Goal: Task Accomplishment & Management: Manage account settings

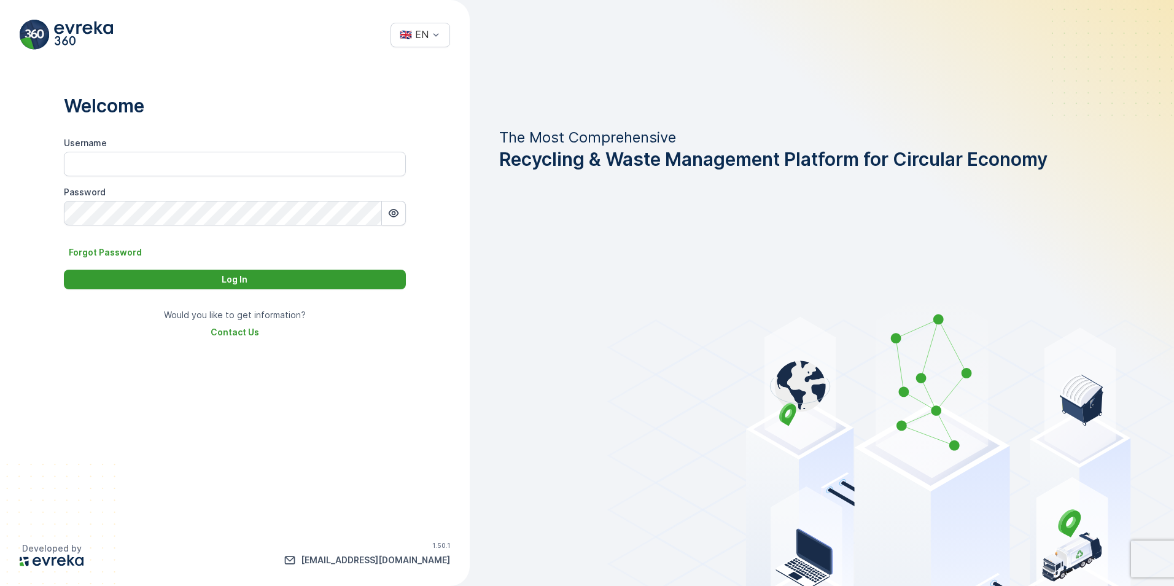
type input "Hussain.[PERSON_NAME]"
click at [270, 279] on div "Log In" at bounding box center [234, 279] width 327 height 12
click at [272, 279] on div "Log In" at bounding box center [234, 279] width 327 height 12
click at [234, 276] on p "Log In" at bounding box center [235, 279] width 26 height 12
click at [244, 278] on p "Log In" at bounding box center [235, 279] width 26 height 12
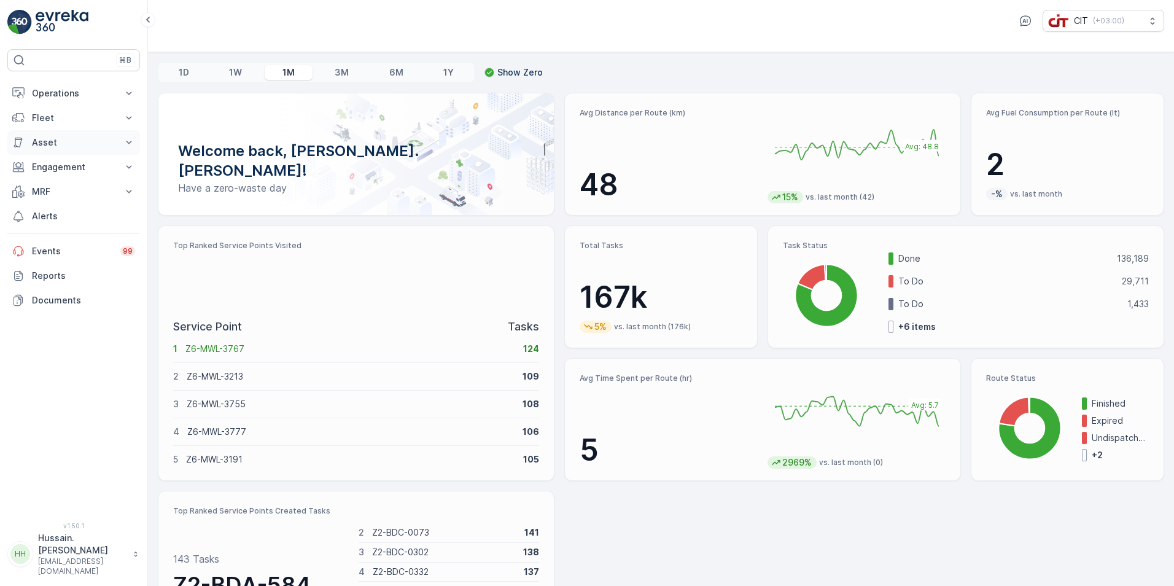
click at [50, 138] on p "Asset" at bounding box center [74, 142] width 84 height 12
click at [50, 161] on p "Assets" at bounding box center [45, 163] width 28 height 12
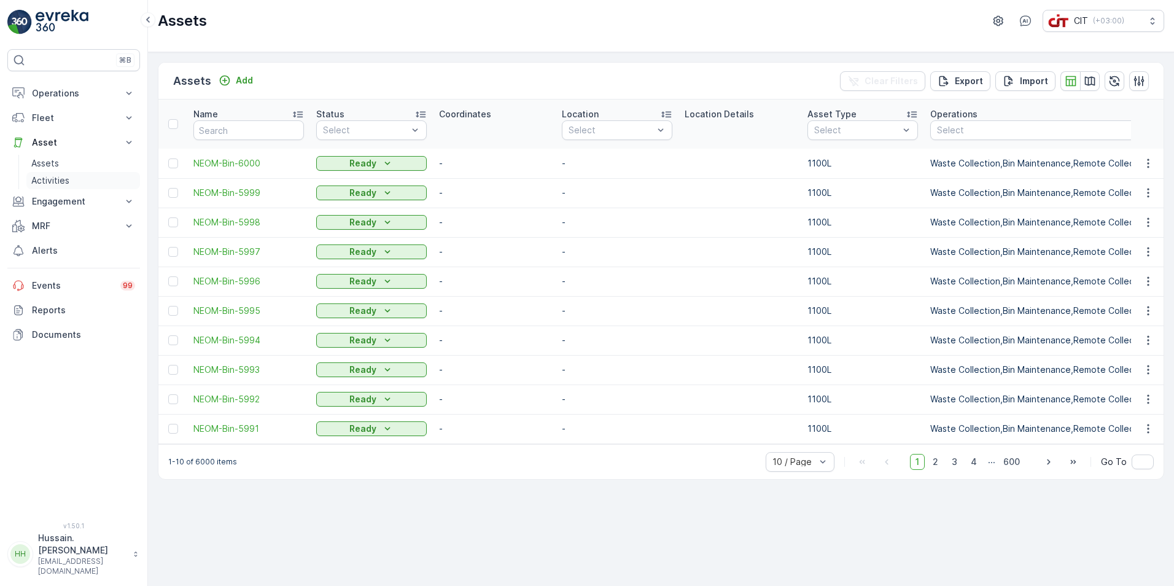
click at [59, 181] on p "Activities" at bounding box center [50, 180] width 38 height 12
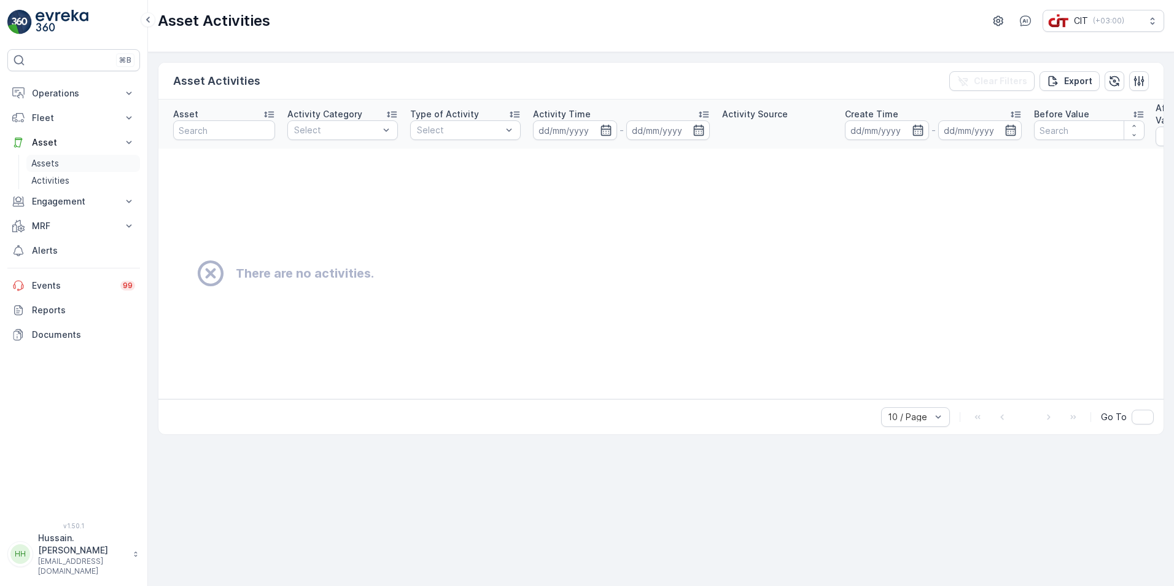
click at [45, 165] on p "Assets" at bounding box center [45, 163] width 28 height 12
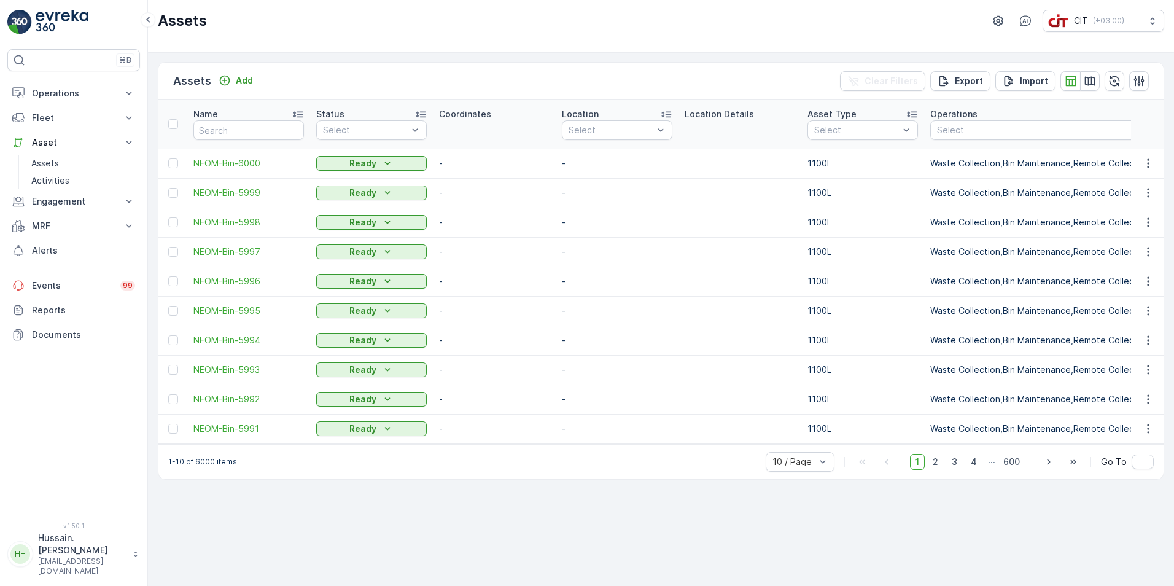
click at [481, 164] on div "-" at bounding box center [494, 163] width 111 height 17
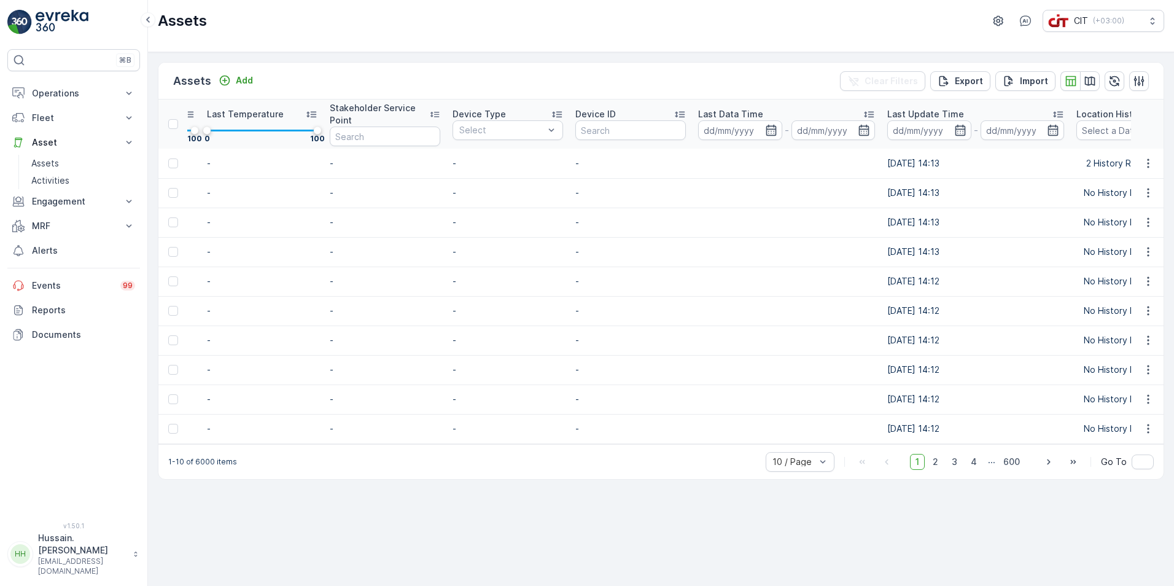
scroll to position [0, 1381]
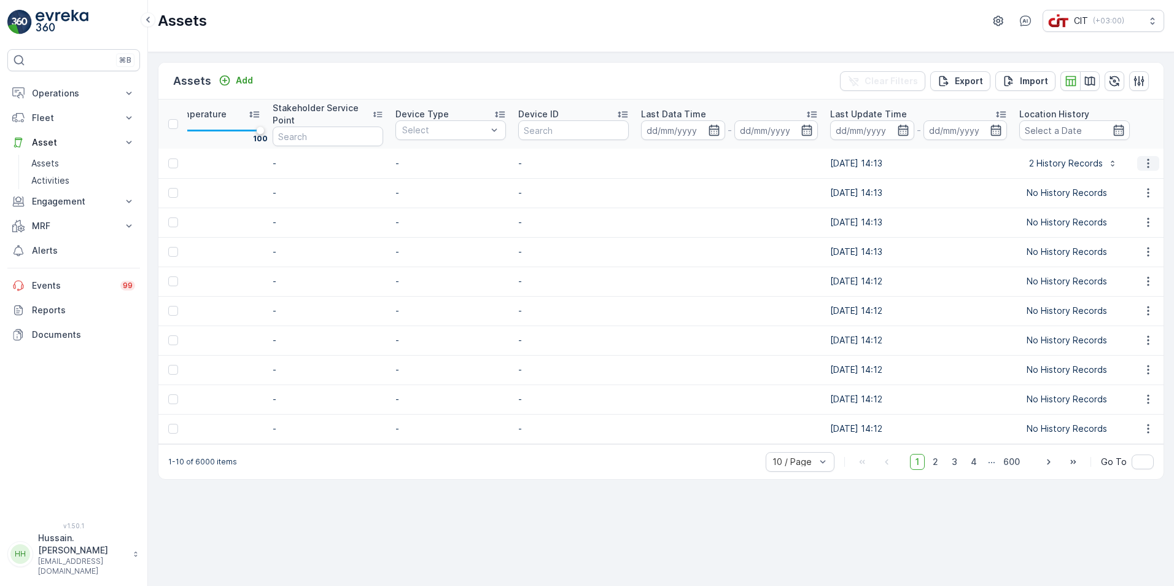
click at [1149, 163] on icon "button" at bounding box center [1148, 162] width 2 height 9
click at [1118, 182] on span "See More Detail" at bounding box center [1106, 182] width 67 height 12
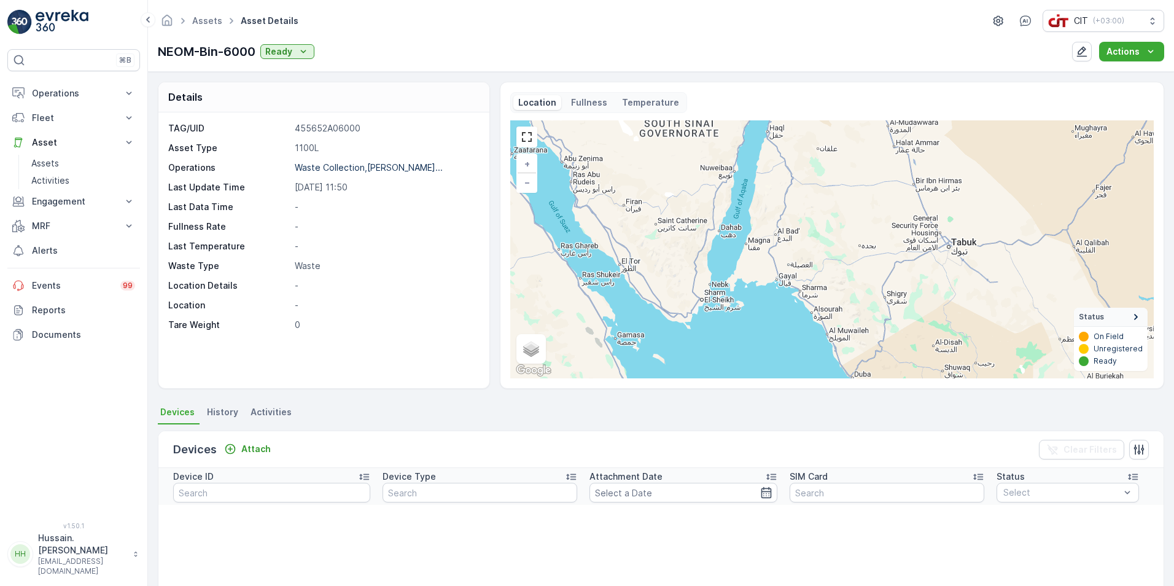
click at [561, 36] on div "Assets Asset Details CIT ( +03:00 ) NEOM-Bin-6000 Ready Actions" at bounding box center [661, 36] width 1026 height 72
click at [58, 310] on p "Reports" at bounding box center [83, 310] width 103 height 12
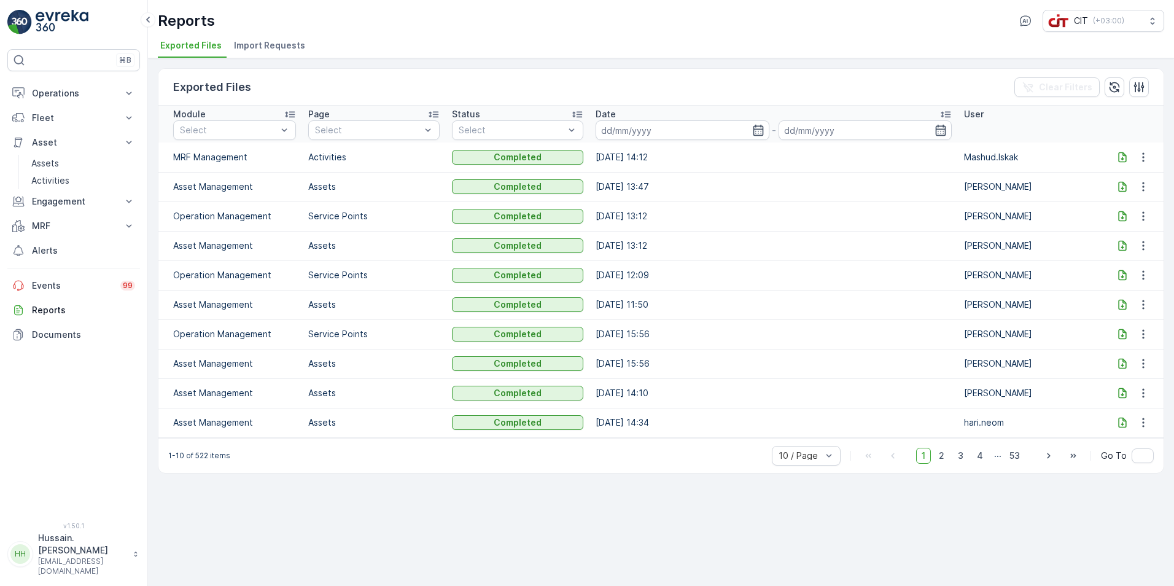
click at [279, 49] on span "Import Requests" at bounding box center [269, 45] width 71 height 12
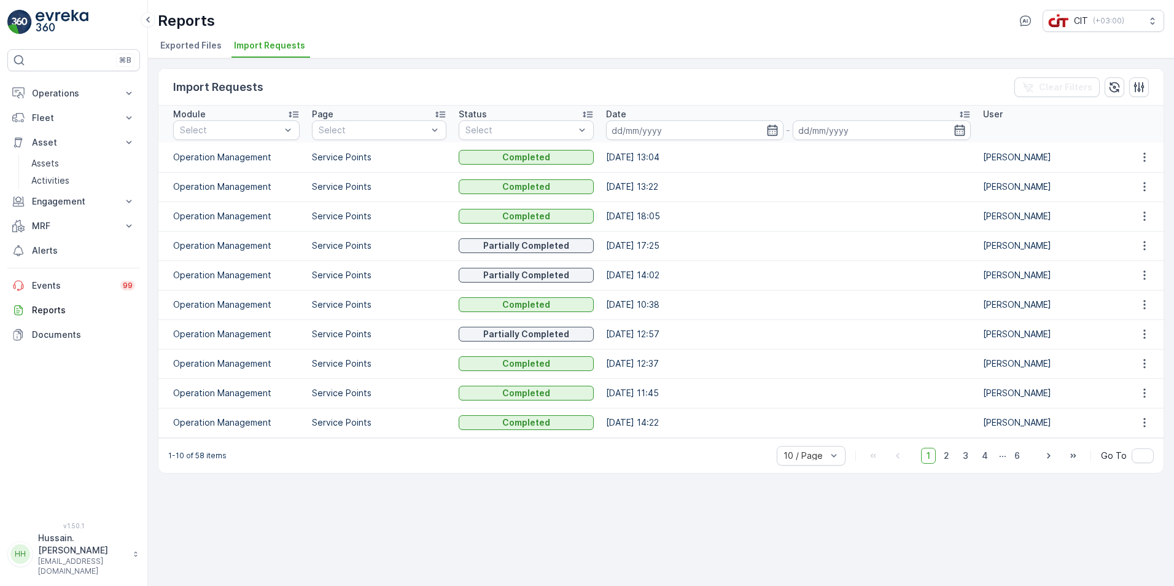
click at [206, 43] on span "Exported Files" at bounding box center [190, 45] width 61 height 12
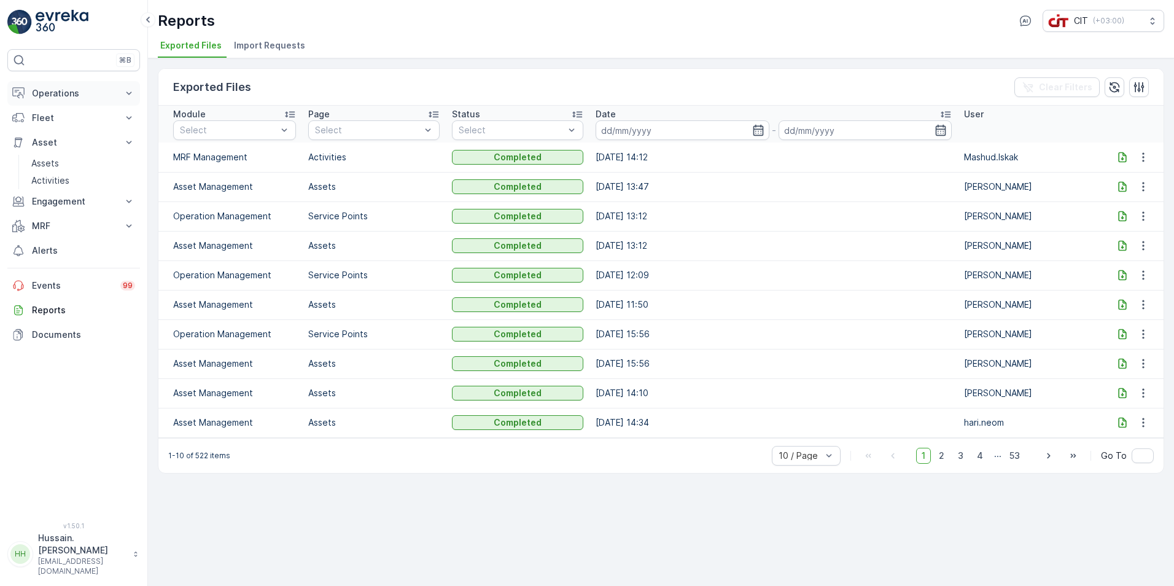
click at [91, 88] on p "Operations" at bounding box center [74, 93] width 84 height 12
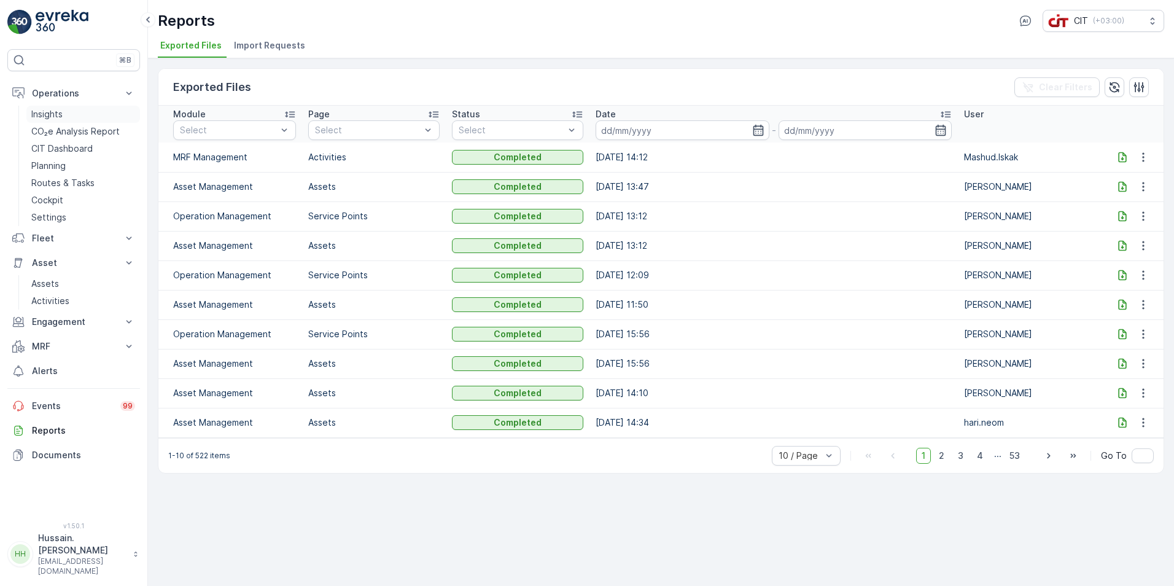
click at [65, 112] on link "Insights" at bounding box center [83, 114] width 114 height 17
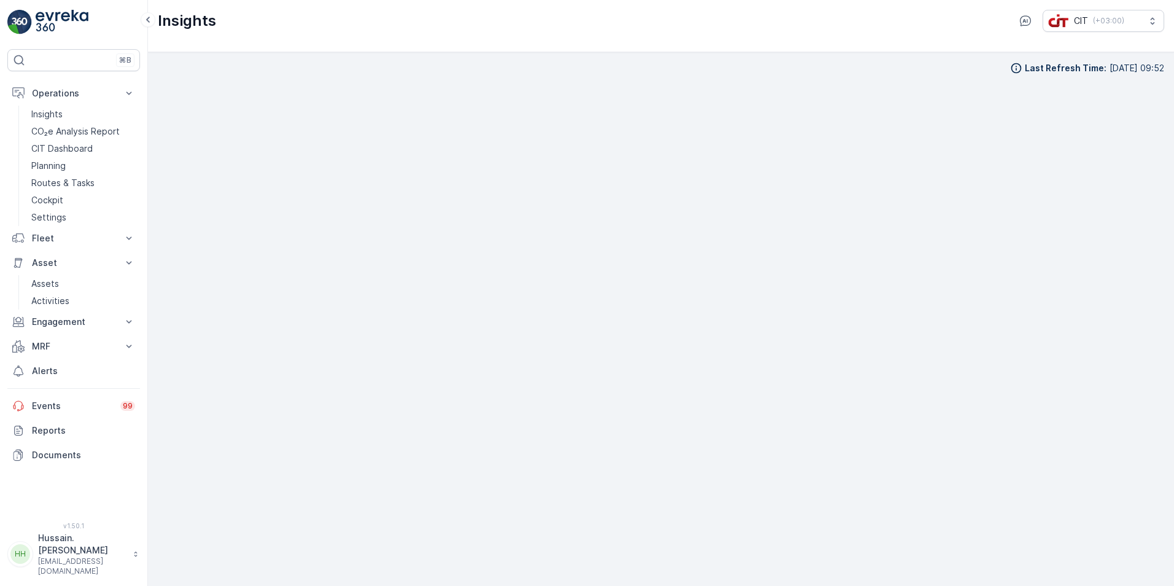
scroll to position [12, 0]
click at [120, 345] on button "MRF" at bounding box center [73, 346] width 133 height 25
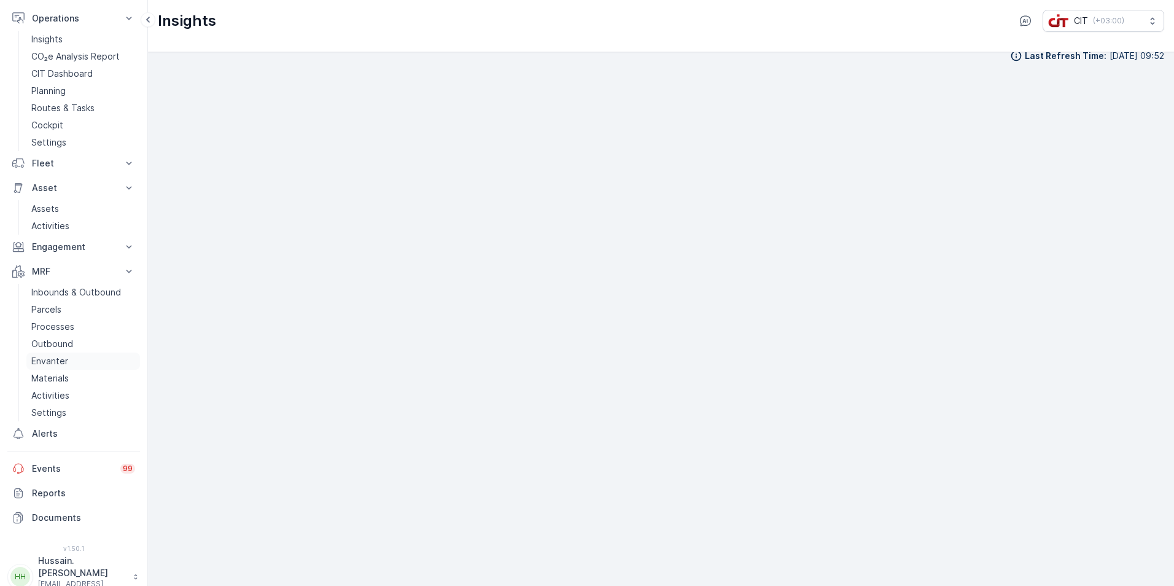
scroll to position [79, 0]
click at [48, 205] on p "Assets" at bounding box center [45, 204] width 28 height 12
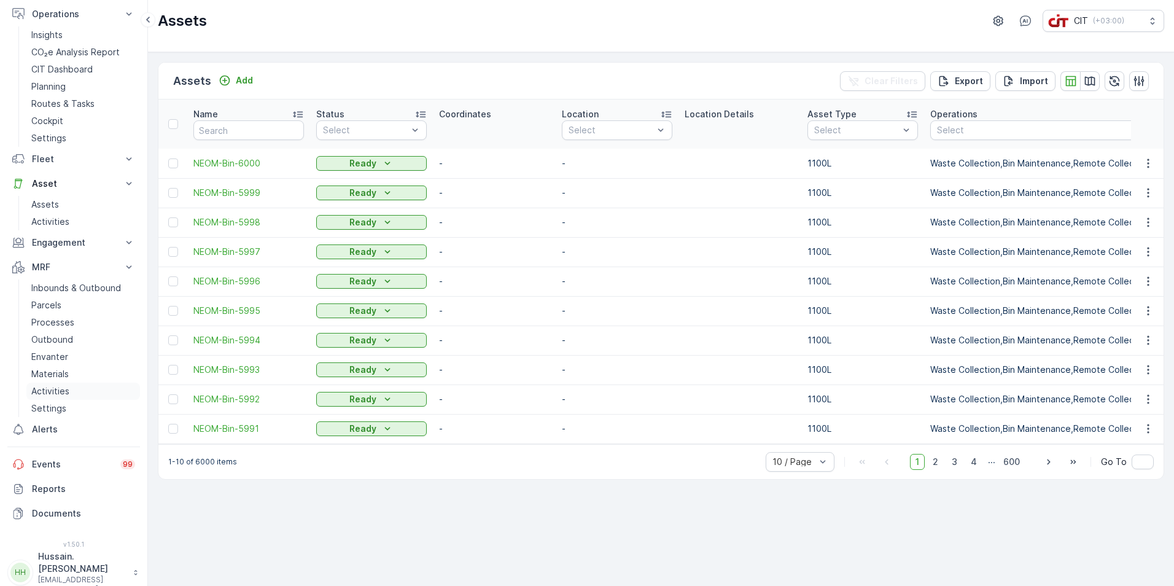
click at [66, 385] on p "Activities" at bounding box center [50, 391] width 38 height 12
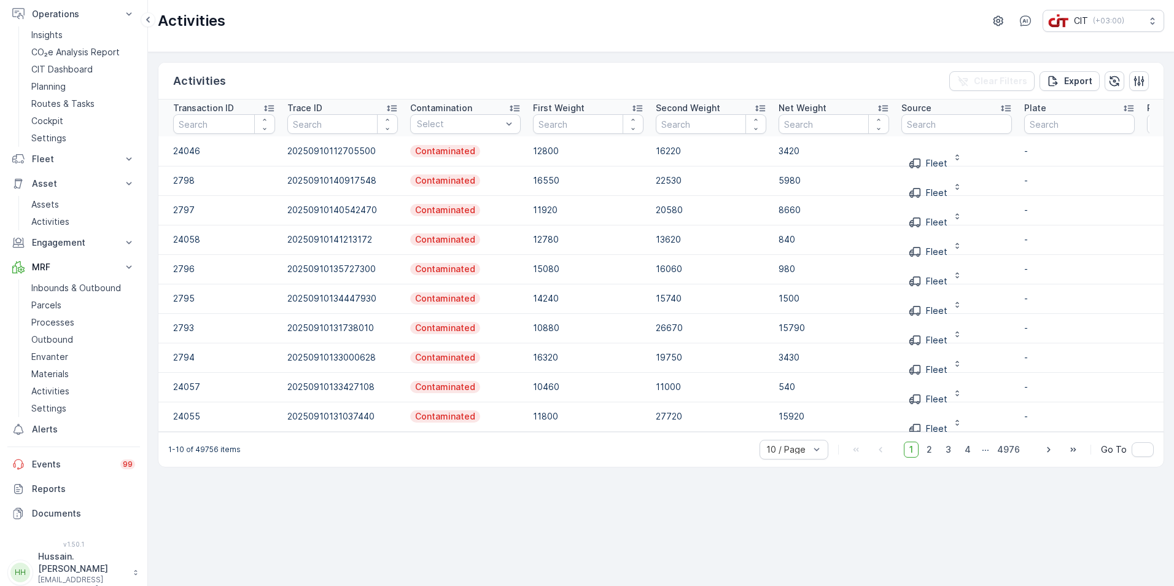
click at [589, 438] on div "1-10 of 49756 items 10 / Page 1 2 3 4 ... 4976 Go To" at bounding box center [660, 449] width 1005 height 35
click at [48, 182] on p "Asset" at bounding box center [74, 183] width 84 height 12
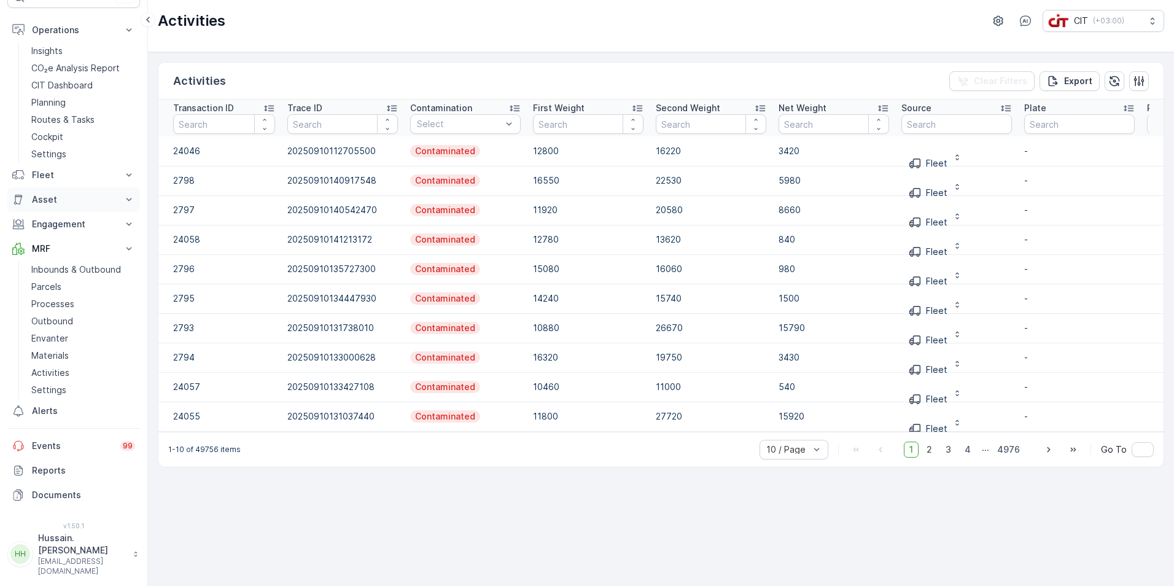
scroll to position [45, 0]
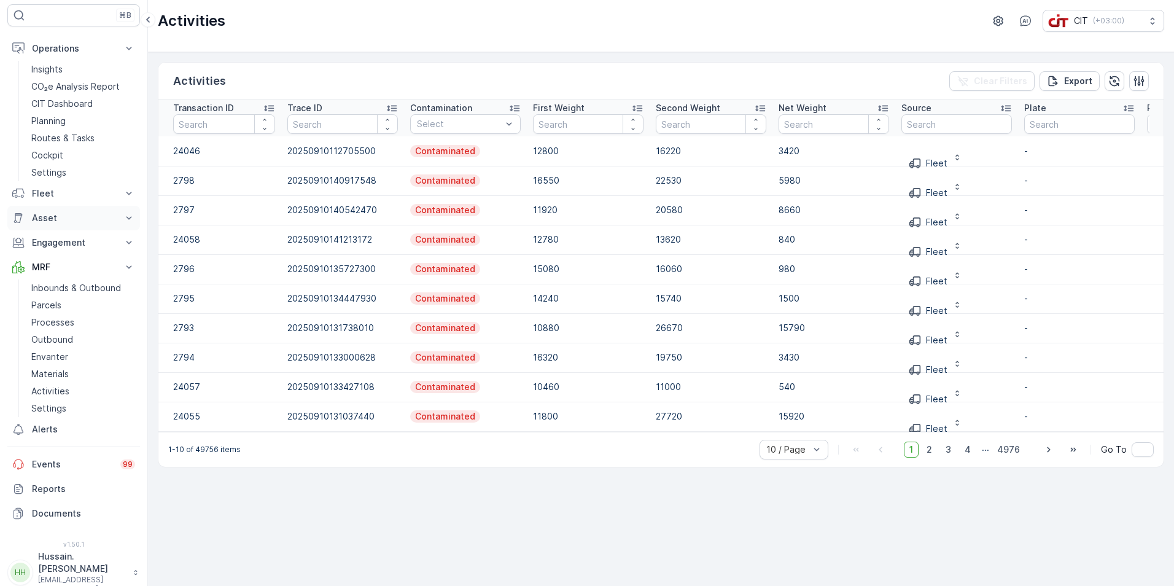
click at [58, 220] on p "Asset" at bounding box center [74, 218] width 84 height 12
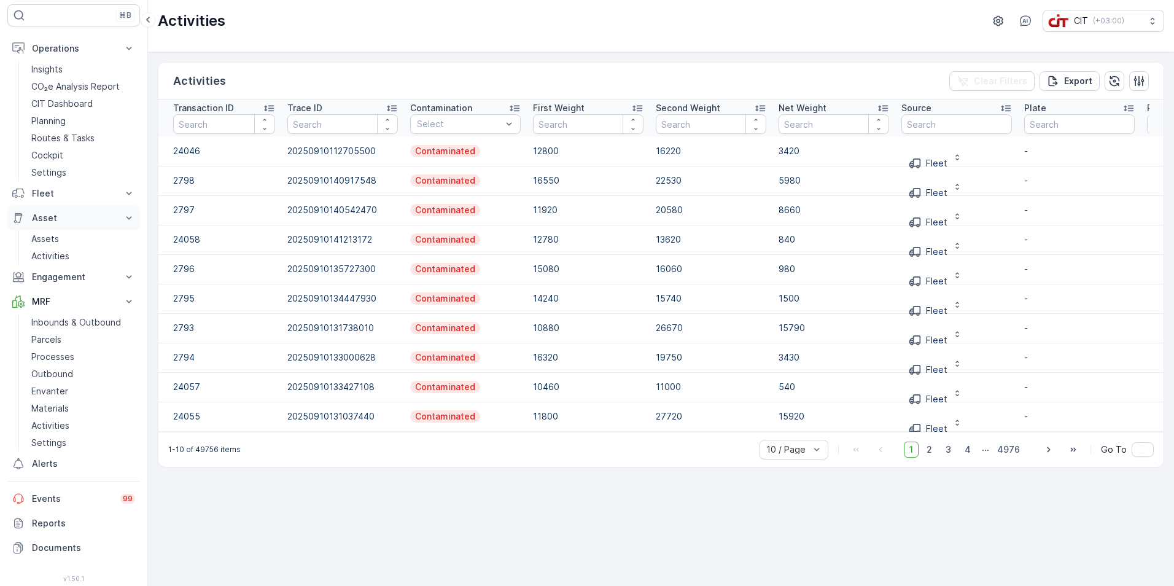
scroll to position [79, 0]
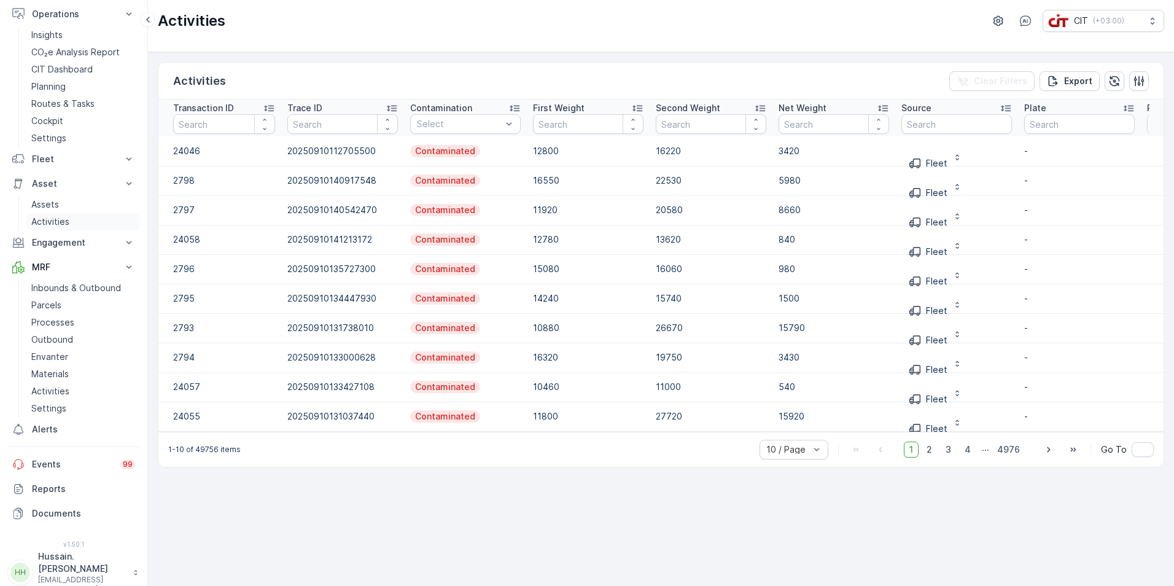
click at [58, 220] on p "Activities" at bounding box center [50, 222] width 38 height 12
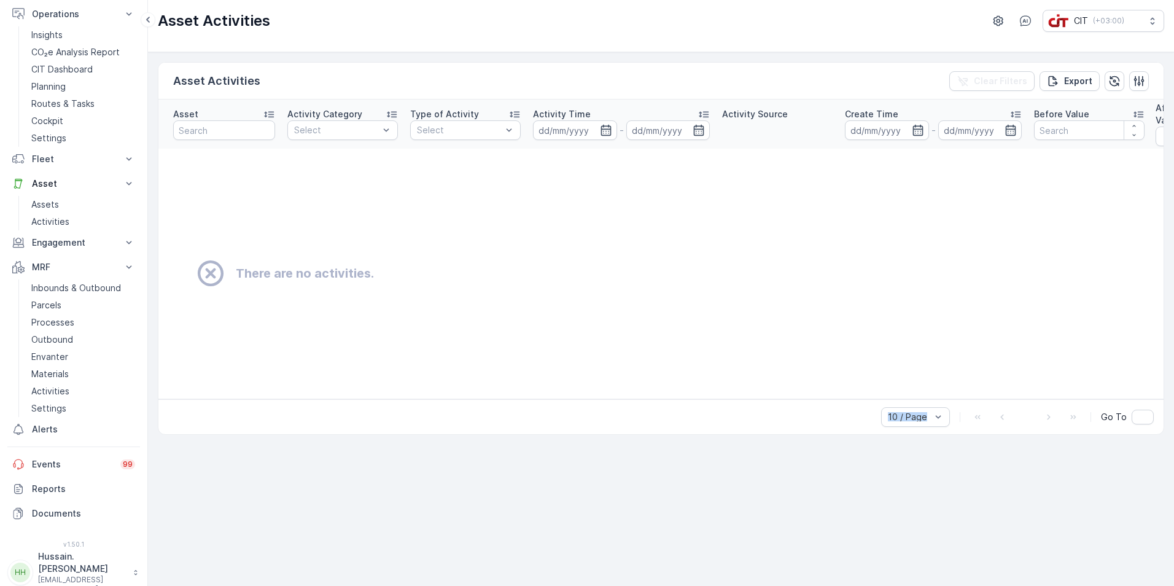
drag, startPoint x: 664, startPoint y: 399, endPoint x: 1003, endPoint y: 410, distance: 338.5
click at [1003, 410] on div "Asset Activities Clear Filters Export Asset Activity Category Select Type of Ac…" at bounding box center [661, 248] width 1006 height 373
click at [666, 122] on input at bounding box center [668, 130] width 84 height 20
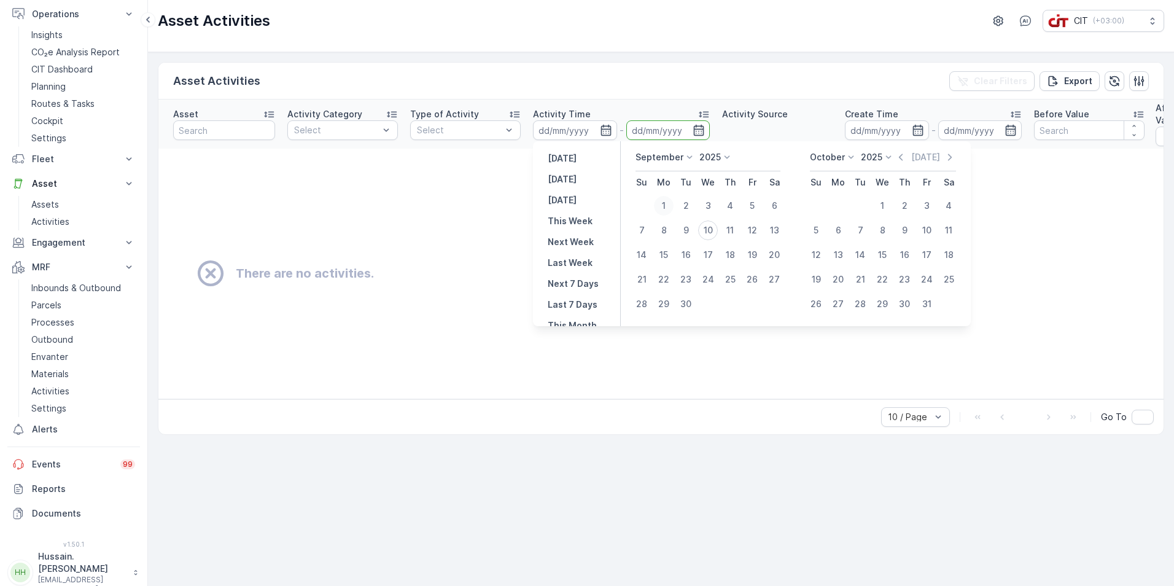
click at [668, 205] on div "1" at bounding box center [664, 206] width 20 height 20
type input "01.09.2025"
click at [653, 195] on button "1" at bounding box center [664, 206] width 22 height 22
type input "01.09.2025"
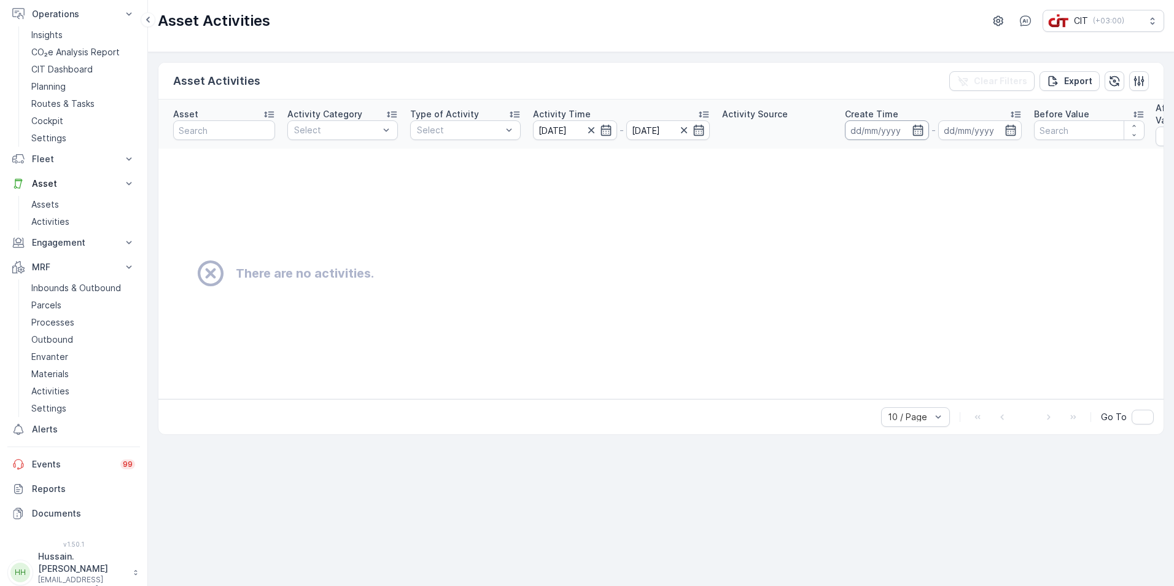
click at [866, 127] on input at bounding box center [887, 130] width 84 height 20
click at [46, 204] on p "Assets" at bounding box center [45, 204] width 28 height 12
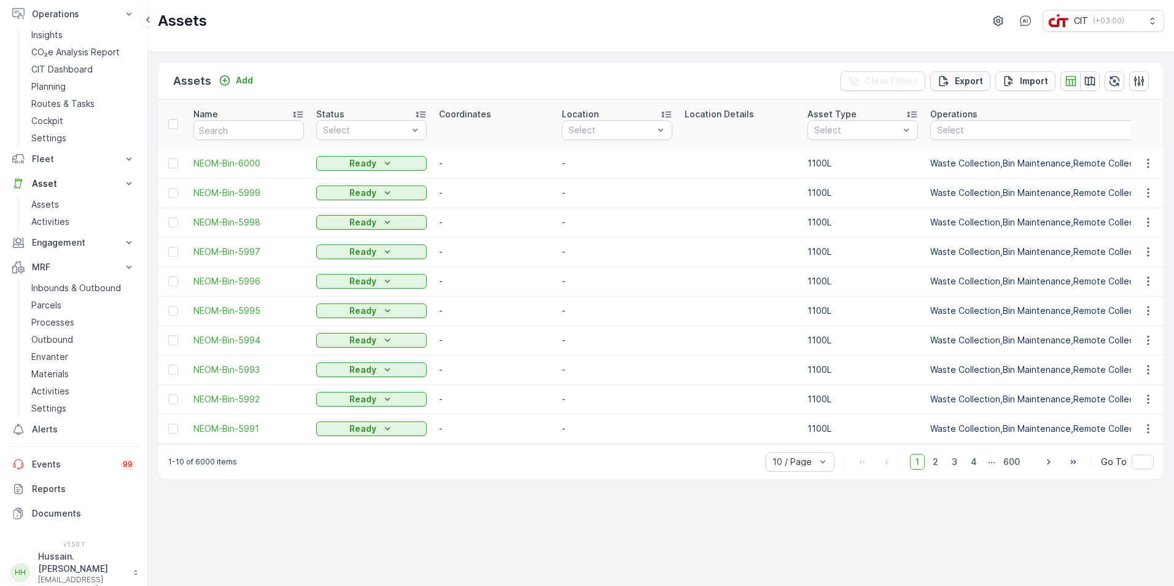
click at [971, 85] on p "Export" at bounding box center [969, 81] width 28 height 12
click at [1026, 66] on span "reports" at bounding box center [1075, 66] width 144 height 13
click at [49, 494] on p "Reports" at bounding box center [83, 489] width 103 height 12
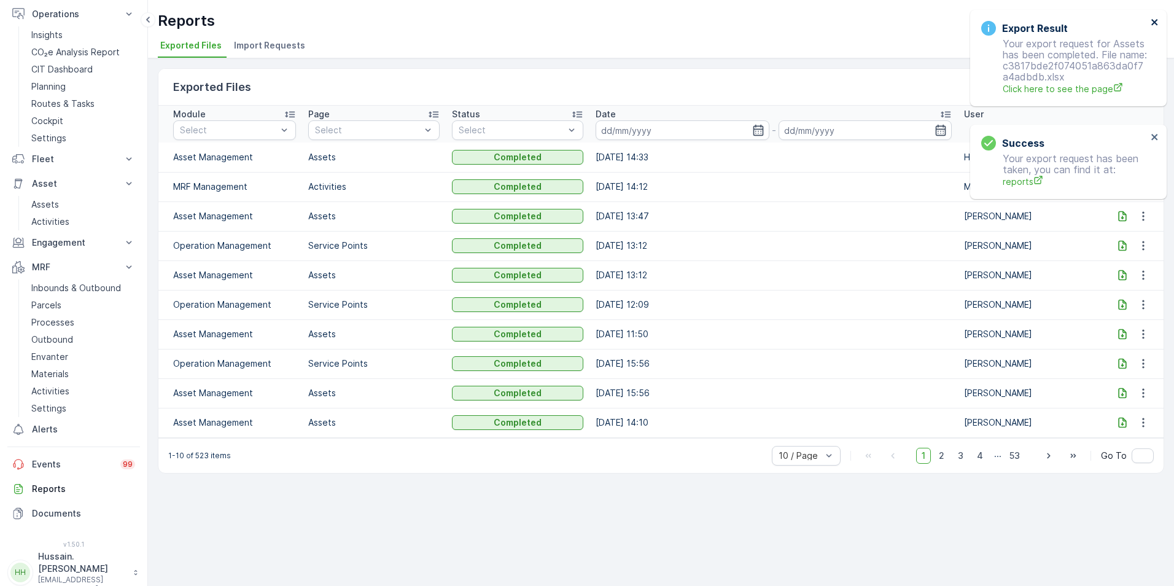
click at [1152, 20] on icon "close" at bounding box center [1154, 22] width 6 height 6
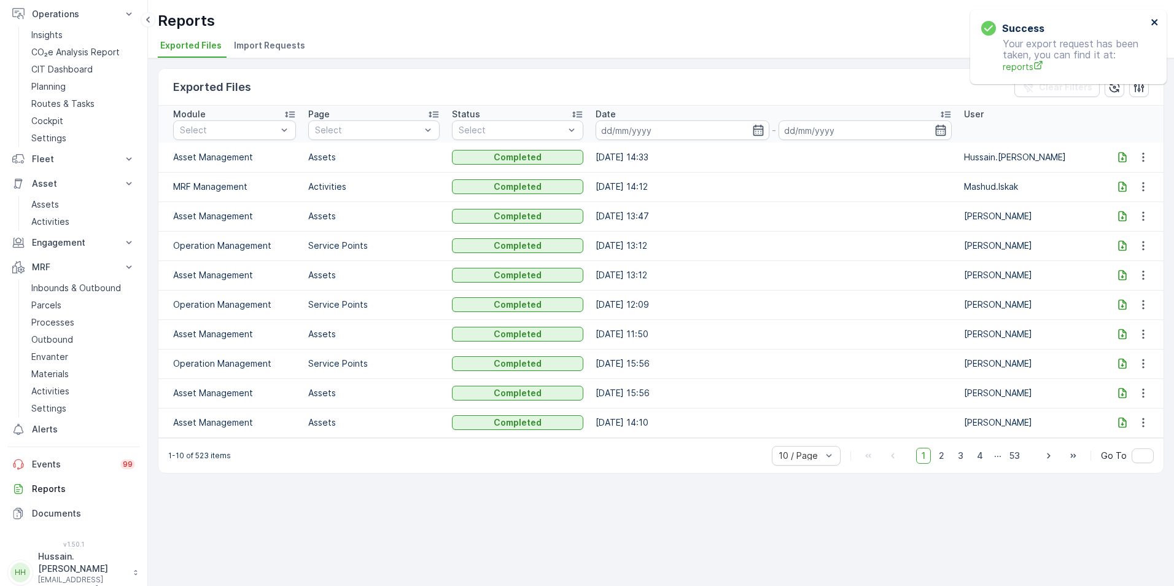
click at [1155, 20] on icon "close" at bounding box center [1155, 22] width 9 height 10
click at [1151, 18] on icon at bounding box center [1152, 21] width 12 height 12
click at [1025, 18] on icon "button" at bounding box center [1025, 21] width 12 height 12
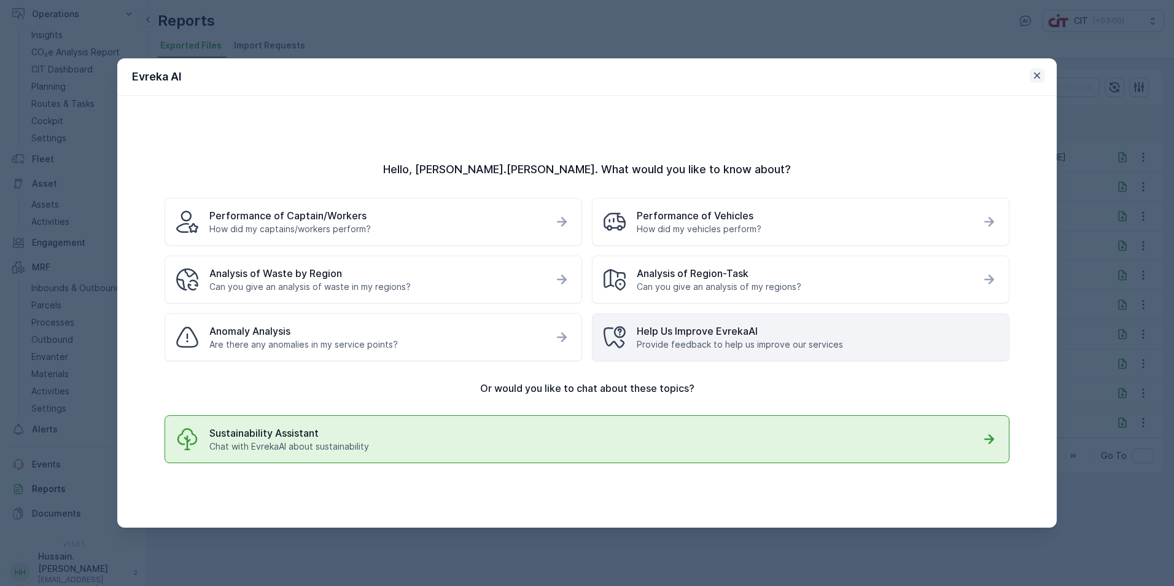
click at [1035, 72] on icon "button" at bounding box center [1037, 75] width 12 height 12
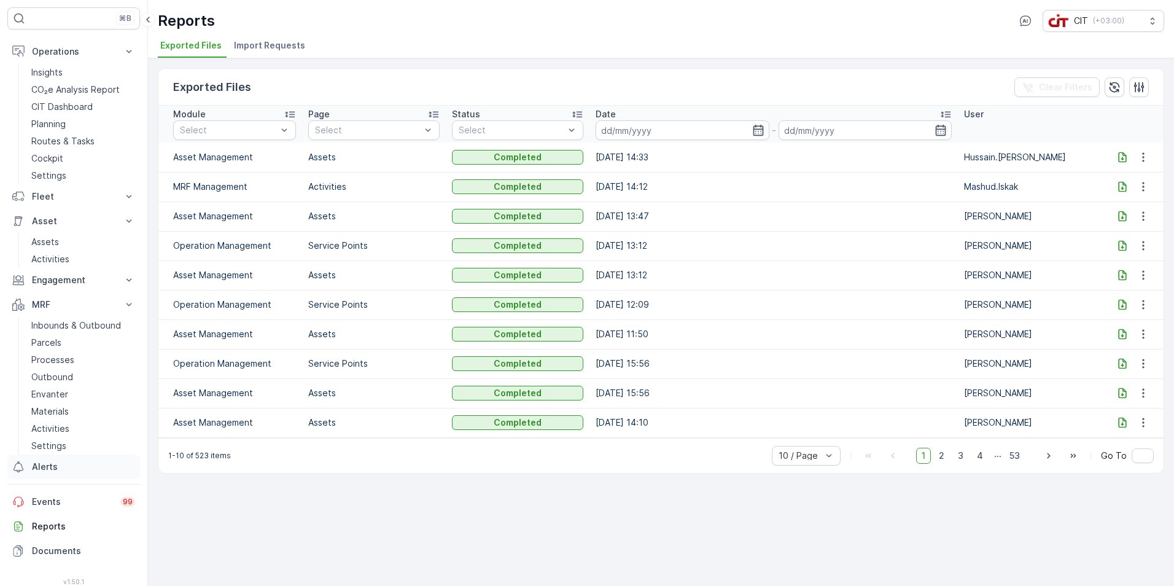
scroll to position [79, 0]
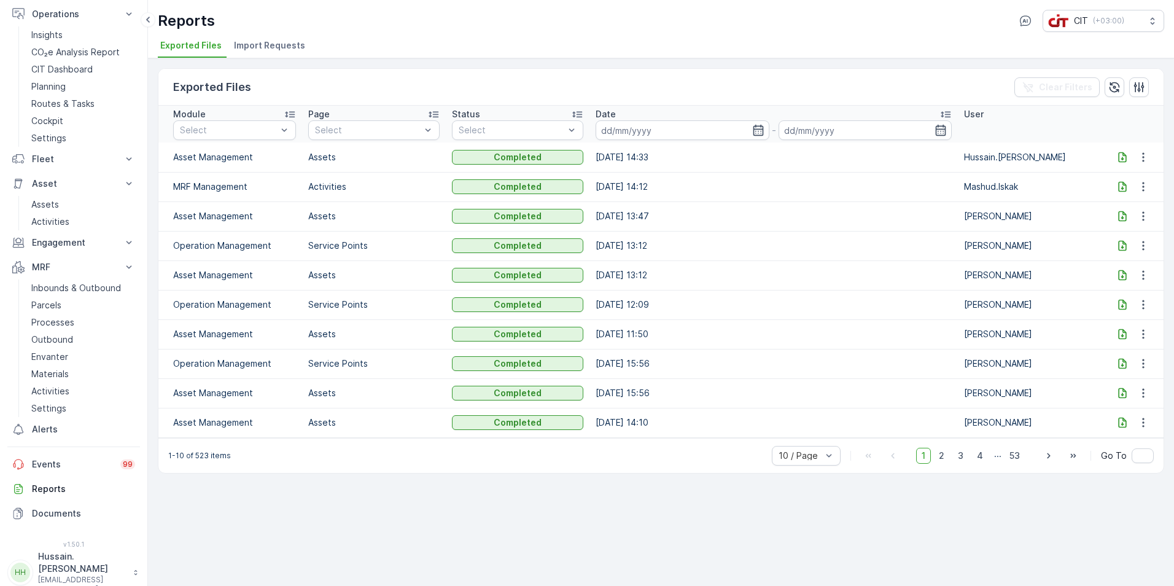
click at [68, 558] on p "Hussain.[PERSON_NAME]" at bounding box center [82, 562] width 88 height 25
click at [64, 461] on span "Change Password" at bounding box center [66, 462] width 74 height 12
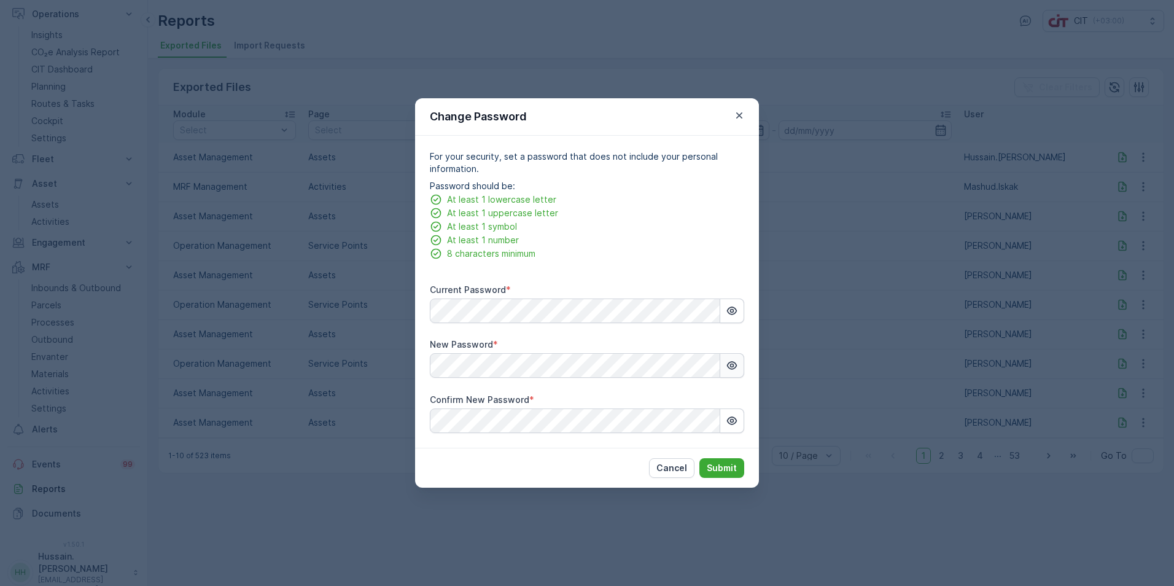
click at [729, 363] on icon "button" at bounding box center [732, 366] width 10 height 8
click at [729, 363] on icon "button" at bounding box center [732, 365] width 10 height 10
click at [732, 417] on icon "button" at bounding box center [732, 420] width 10 height 8
click at [732, 417] on icon "button" at bounding box center [732, 420] width 10 height 10
click at [728, 467] on p "Submit" at bounding box center [722, 468] width 30 height 12
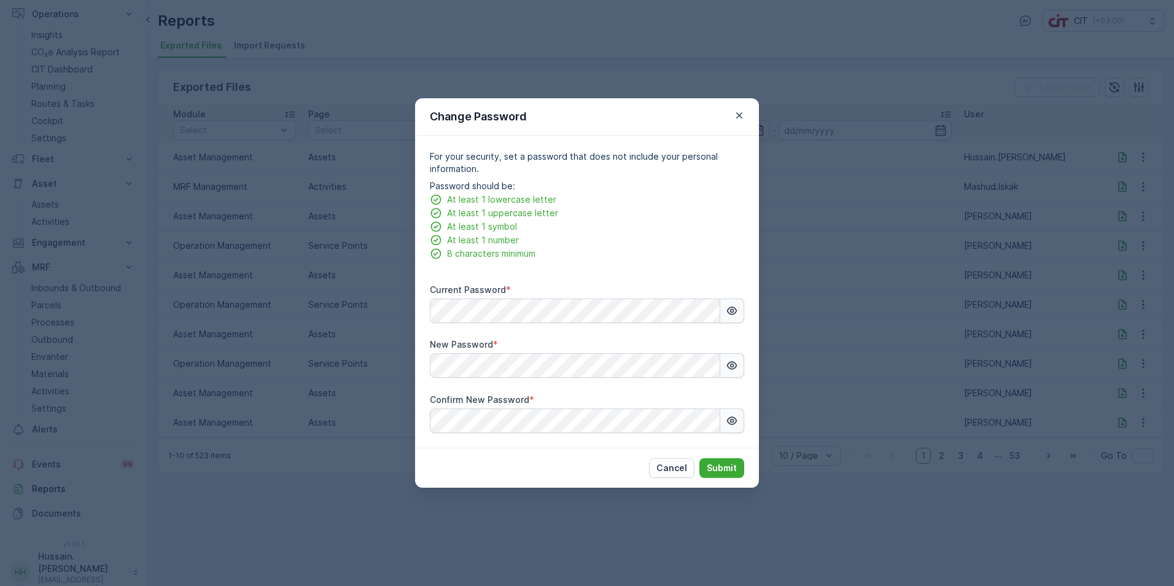
click at [732, 311] on icon "button" at bounding box center [732, 311] width 12 height 12
click at [732, 311] on icon "button" at bounding box center [732, 310] width 10 height 10
click at [729, 365] on icon "button" at bounding box center [732, 365] width 12 height 12
click at [736, 416] on icon "button" at bounding box center [732, 420] width 12 height 12
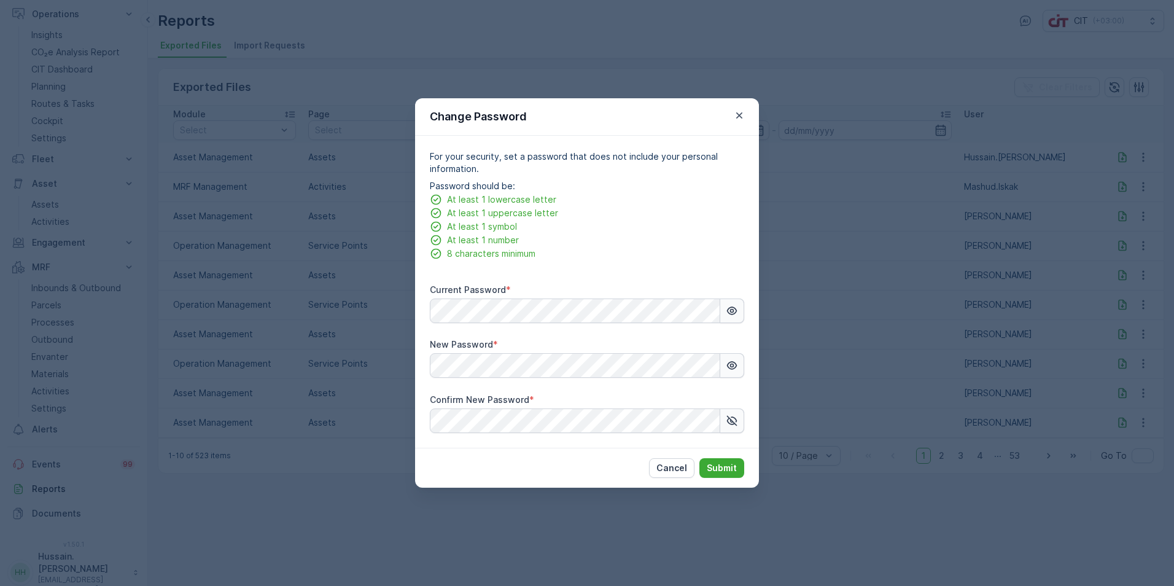
click at [736, 416] on icon "button" at bounding box center [732, 420] width 12 height 12
click at [726, 466] on p "Submit" at bounding box center [722, 468] width 30 height 12
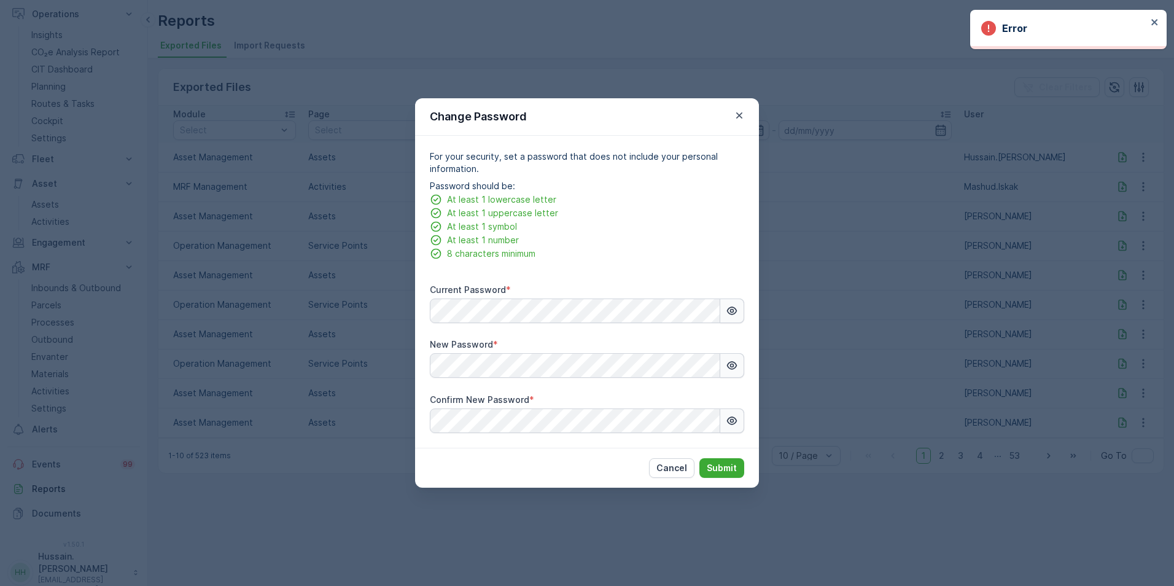
click at [1011, 28] on h3 "Error" at bounding box center [1014, 28] width 25 height 15
click at [1151, 18] on icon "close" at bounding box center [1155, 22] width 9 height 10
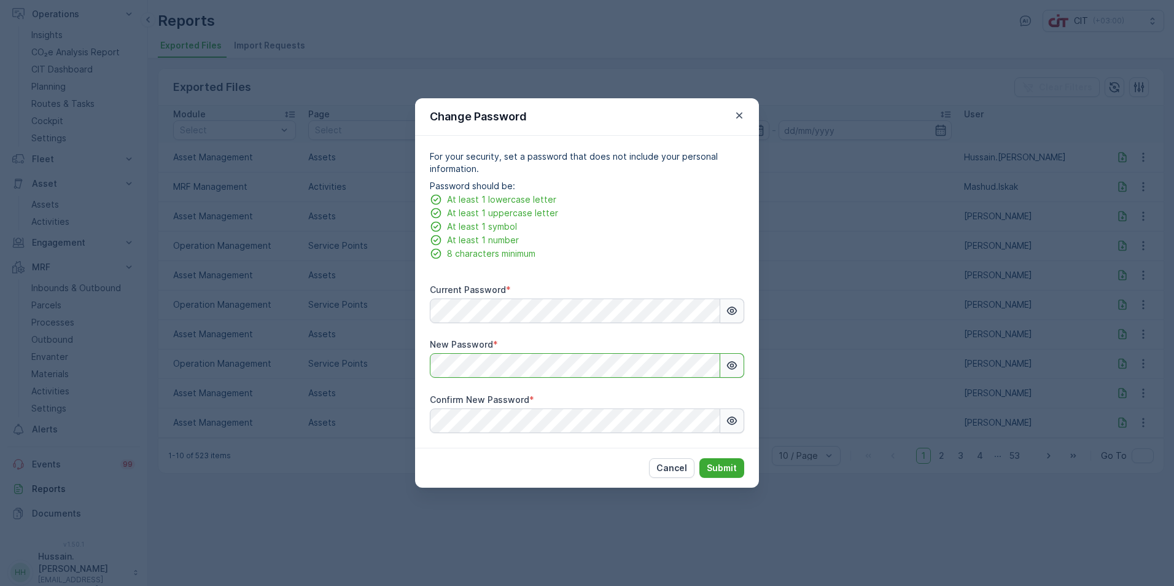
click at [422, 361] on div "For your security, set a password that does not include your personal informati…" at bounding box center [587, 292] width 344 height 312
click at [729, 369] on icon "button" at bounding box center [732, 365] width 12 height 12
click at [737, 421] on icon "button" at bounding box center [732, 420] width 12 height 12
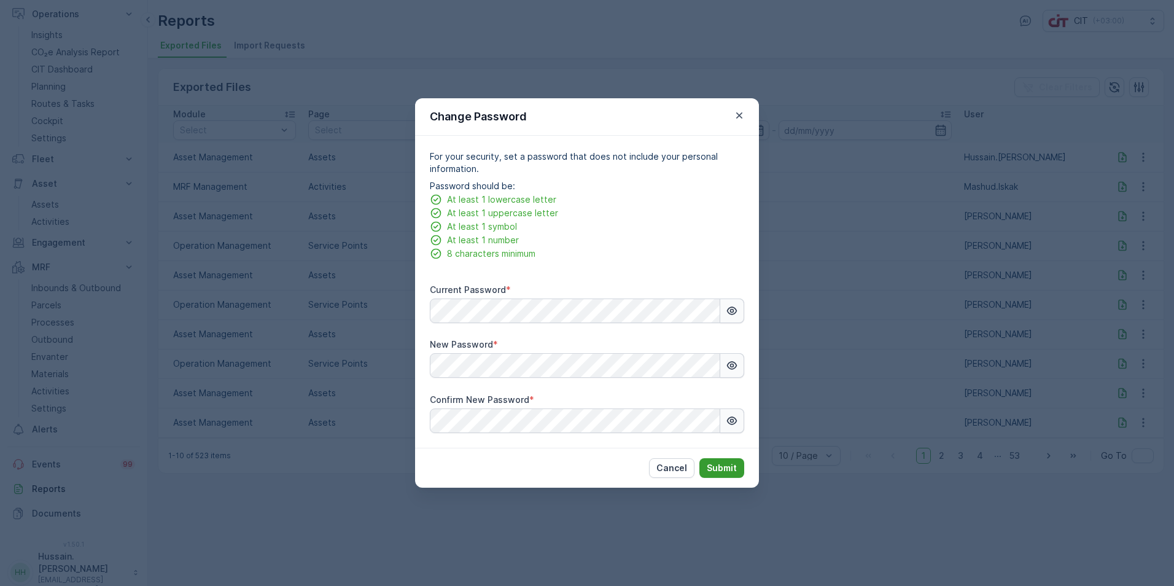
click at [725, 467] on p "Submit" at bounding box center [722, 468] width 30 height 12
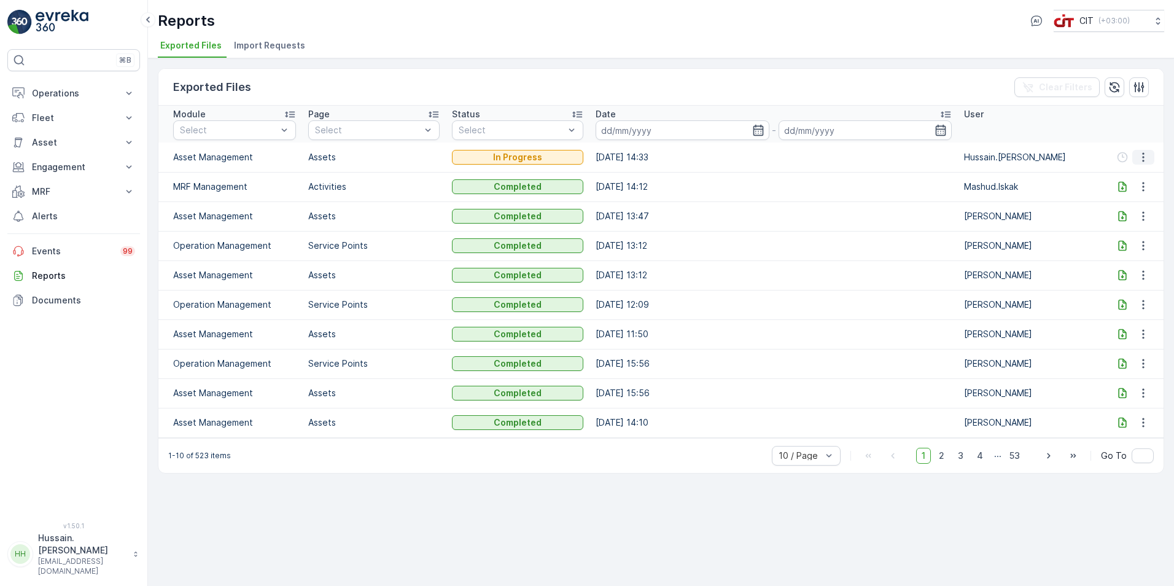
click at [1143, 155] on icon "button" at bounding box center [1143, 157] width 12 height 12
click at [1138, 171] on span "See More Details" at bounding box center [1133, 175] width 71 height 12
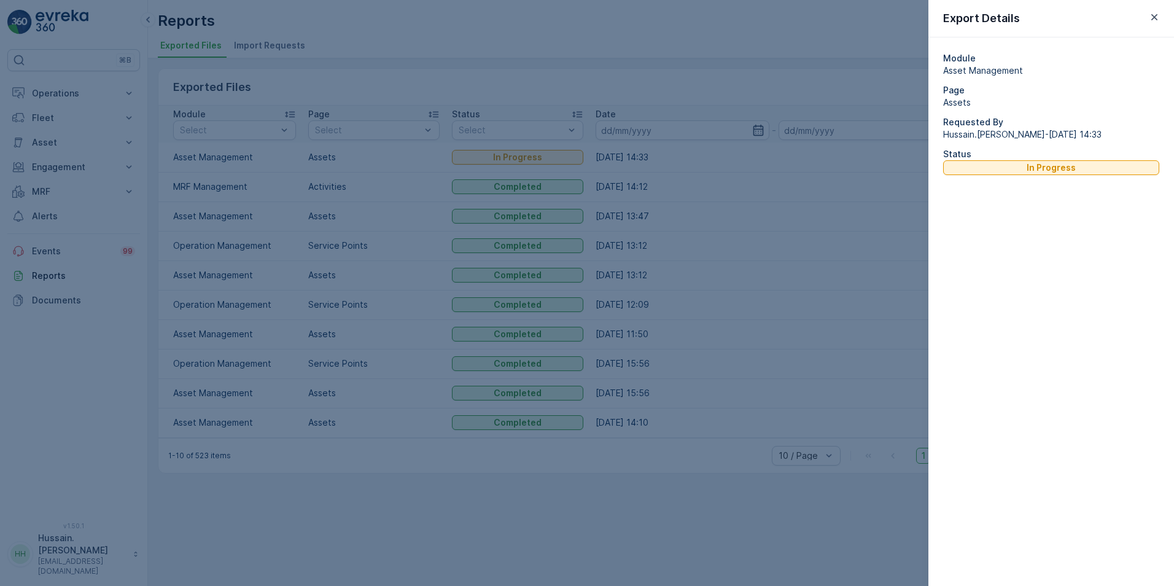
click at [515, 64] on div at bounding box center [587, 293] width 1174 height 586
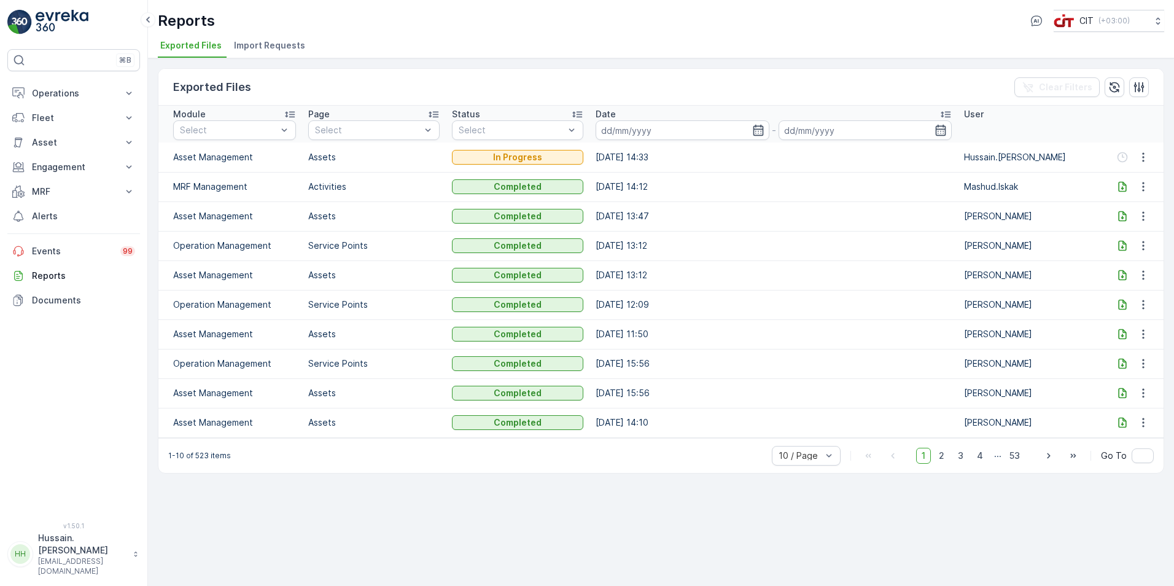
click at [278, 47] on span "Import Requests" at bounding box center [269, 45] width 71 height 12
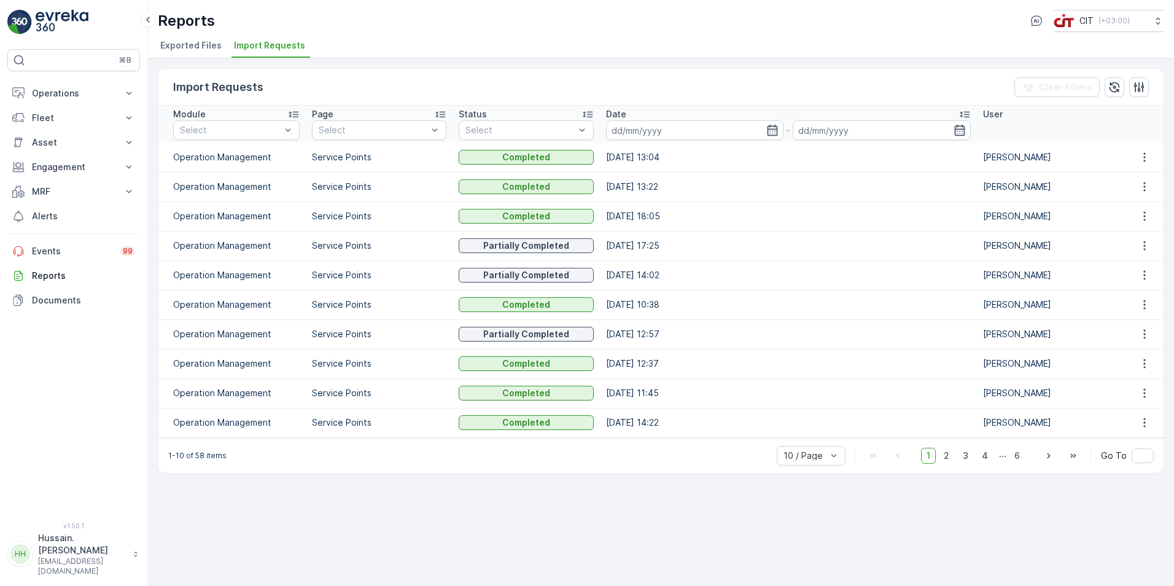
click at [187, 45] on span "Exported Files" at bounding box center [190, 45] width 61 height 12
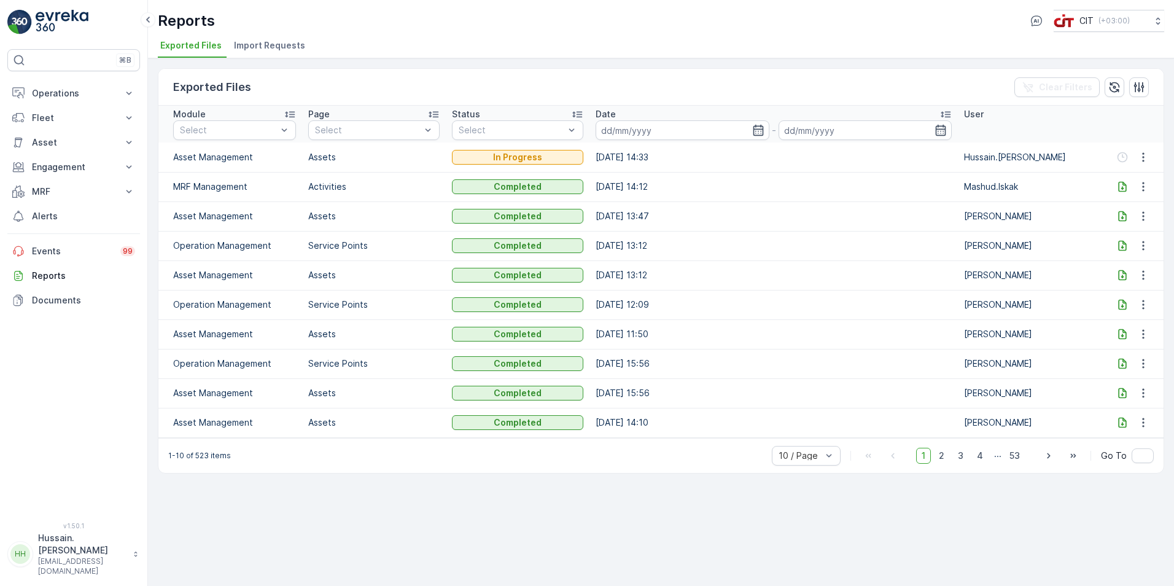
click at [363, 276] on p "Assets" at bounding box center [373, 275] width 131 height 12
click at [1140, 274] on icon "button" at bounding box center [1143, 275] width 12 height 12
click at [1121, 274] on icon at bounding box center [1122, 275] width 12 height 12
click at [62, 278] on p "Reports" at bounding box center [83, 276] width 103 height 12
click at [61, 296] on p "Documents" at bounding box center [83, 300] width 103 height 12
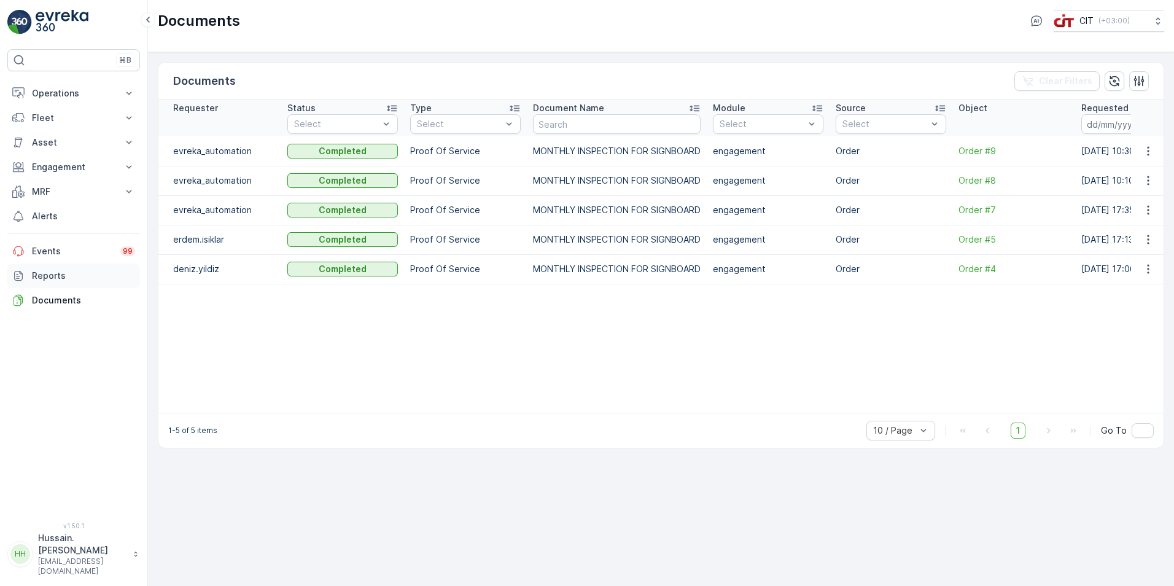
click at [51, 278] on p "Reports" at bounding box center [83, 276] width 103 height 12
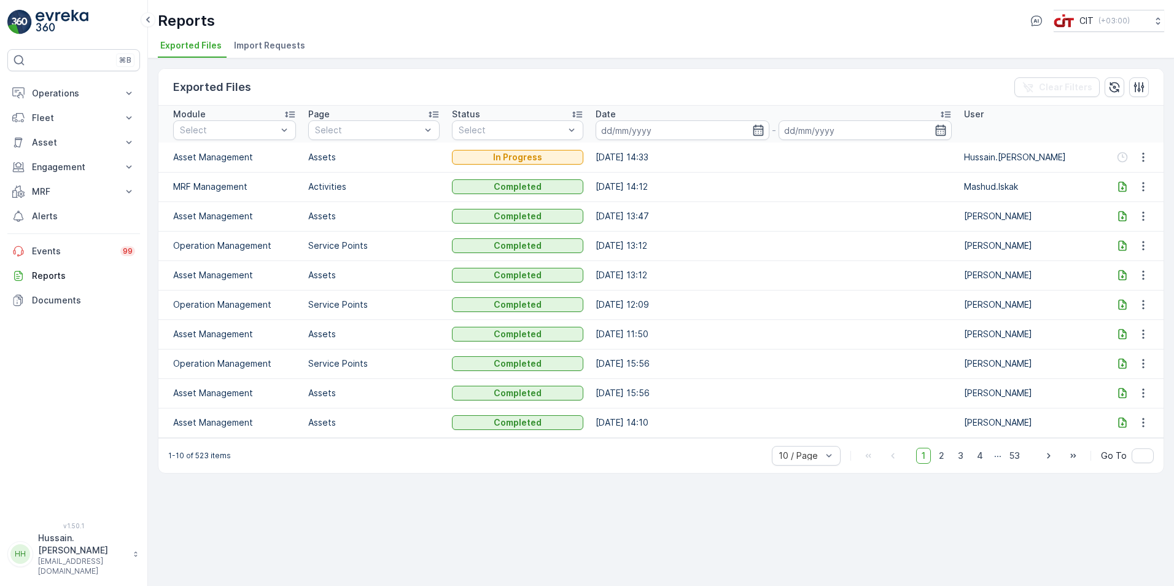
click at [272, 158] on p "Asset Management" at bounding box center [234, 157] width 123 height 12
click at [653, 159] on td "[DATE] 14:33" at bounding box center [773, 156] width 368 height 29
click at [89, 139] on p "Asset" at bounding box center [74, 142] width 84 height 12
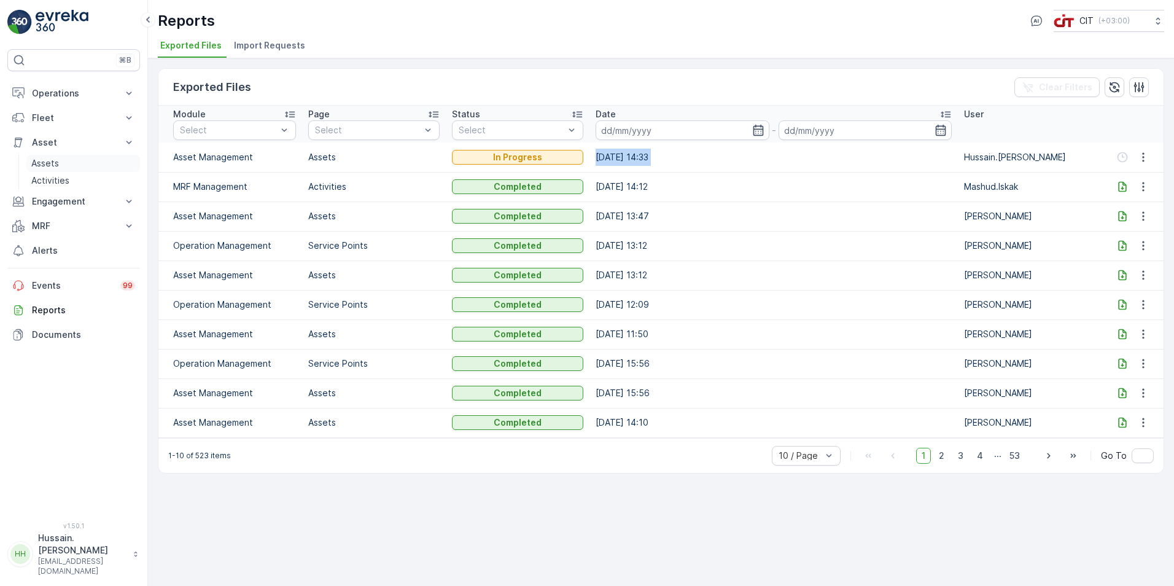
click at [55, 167] on p "Assets" at bounding box center [45, 163] width 28 height 12
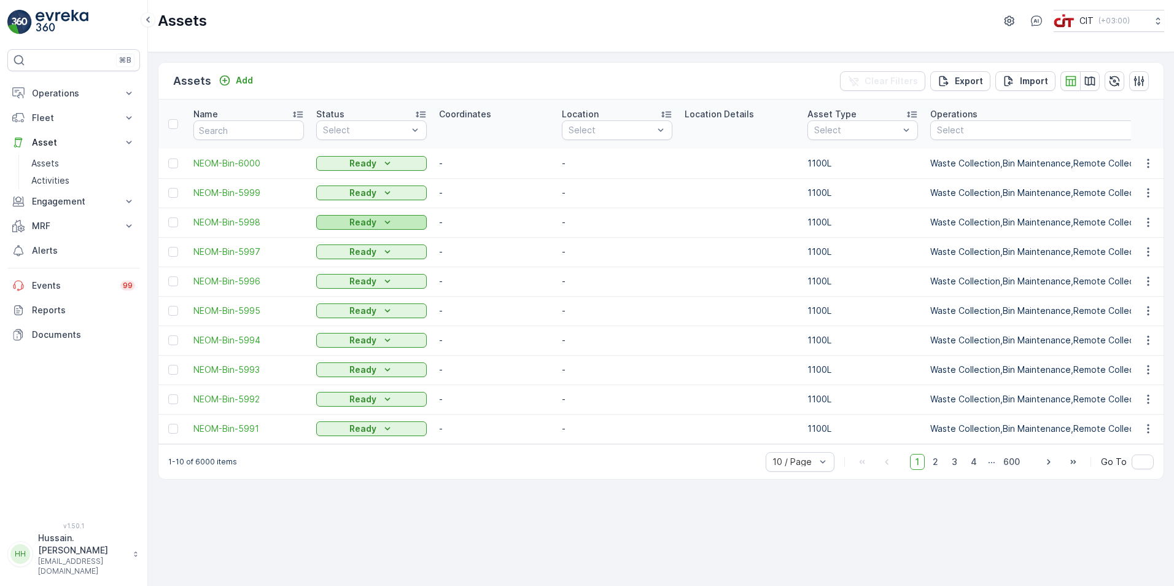
click at [386, 220] on icon "Ready" at bounding box center [387, 222] width 12 height 12
click at [594, 207] on td "-" at bounding box center [617, 192] width 123 height 29
click at [974, 467] on span "4" at bounding box center [973, 462] width 17 height 16
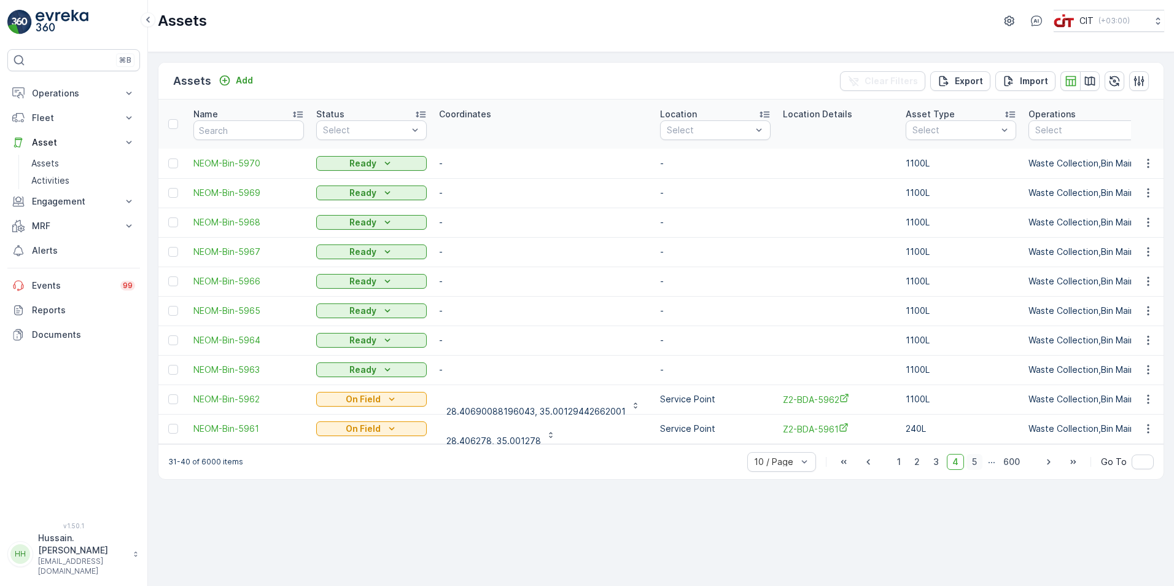
click at [974, 469] on span "5" at bounding box center [975, 462] width 16 height 16
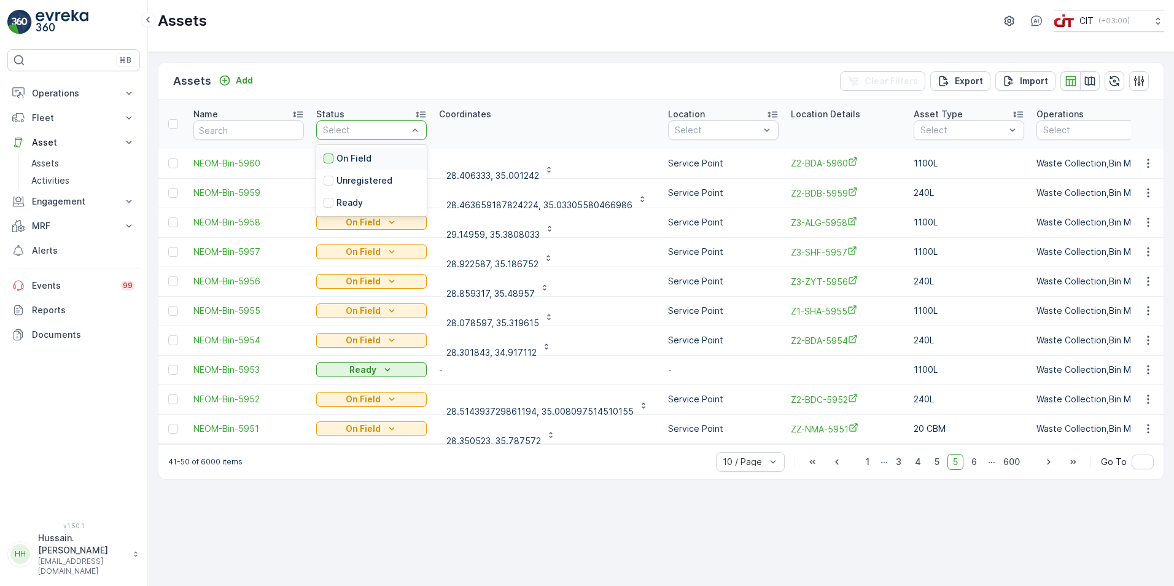
click at [330, 160] on div at bounding box center [329, 159] width 10 height 10
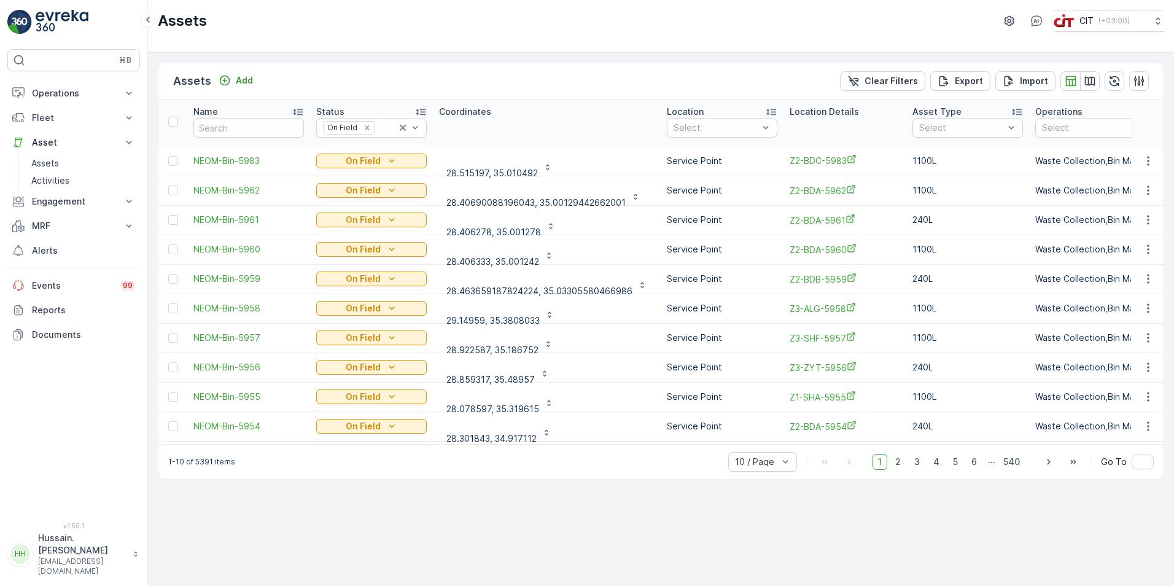
scroll to position [3, 0]
drag, startPoint x: 934, startPoint y: 325, endPoint x: 811, endPoint y: 540, distance: 248.4
click at [811, 540] on div "Assets Add Clear Filters Export Import Name Status On Field Coordinates Locatio…" at bounding box center [661, 319] width 1026 height 534
click at [395, 158] on icon "On Field" at bounding box center [392, 160] width 12 height 12
click at [563, 60] on div "Assets Add Clear Filters Export Import Name Status On Field Coordinates Locatio…" at bounding box center [661, 319] width 1026 height 534
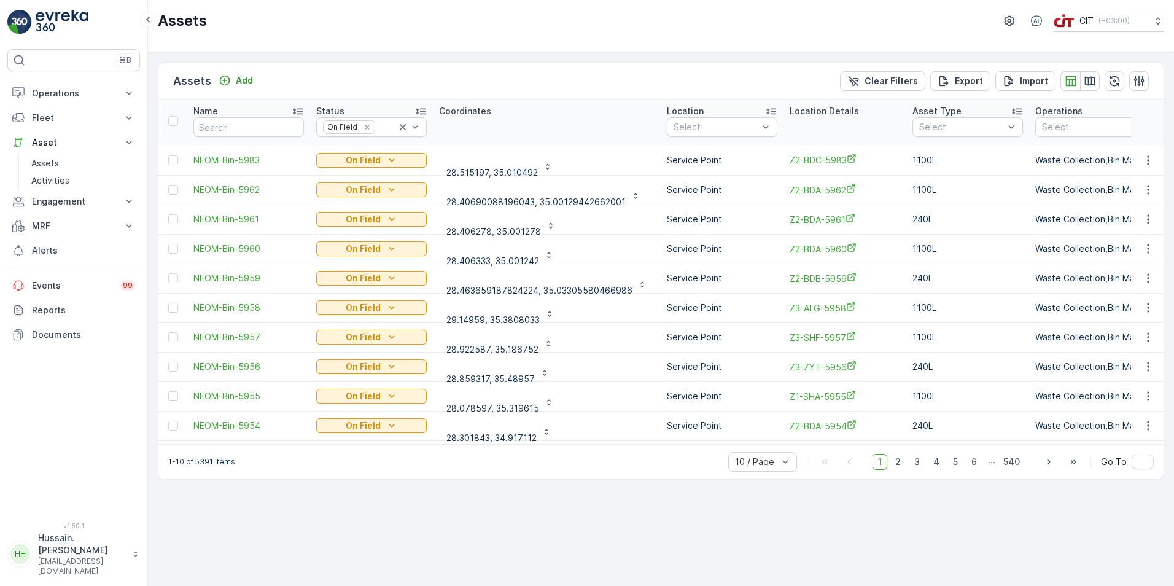
scroll to position [0, 0]
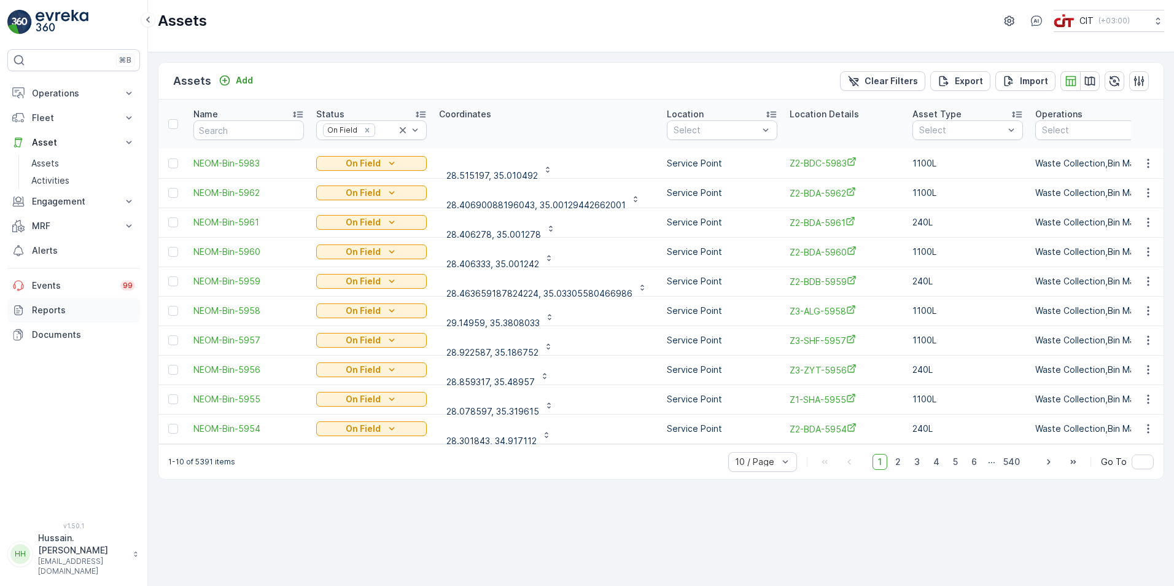
click at [56, 311] on p "Reports" at bounding box center [83, 310] width 103 height 12
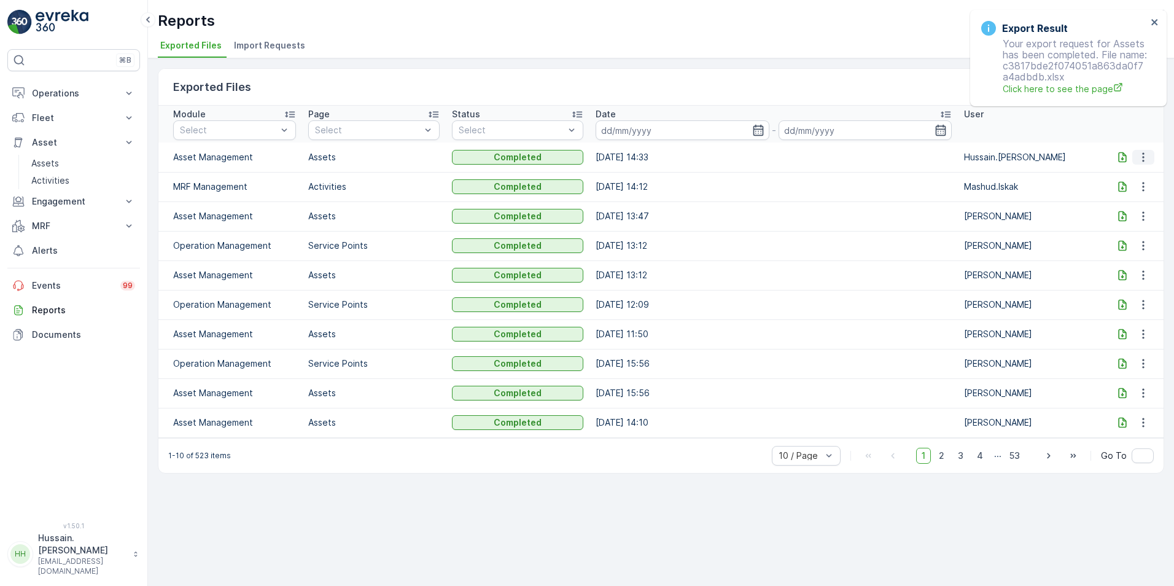
click at [1143, 154] on icon "button" at bounding box center [1143, 156] width 2 height 9
click at [1129, 177] on span "See More Details" at bounding box center [1133, 175] width 71 height 12
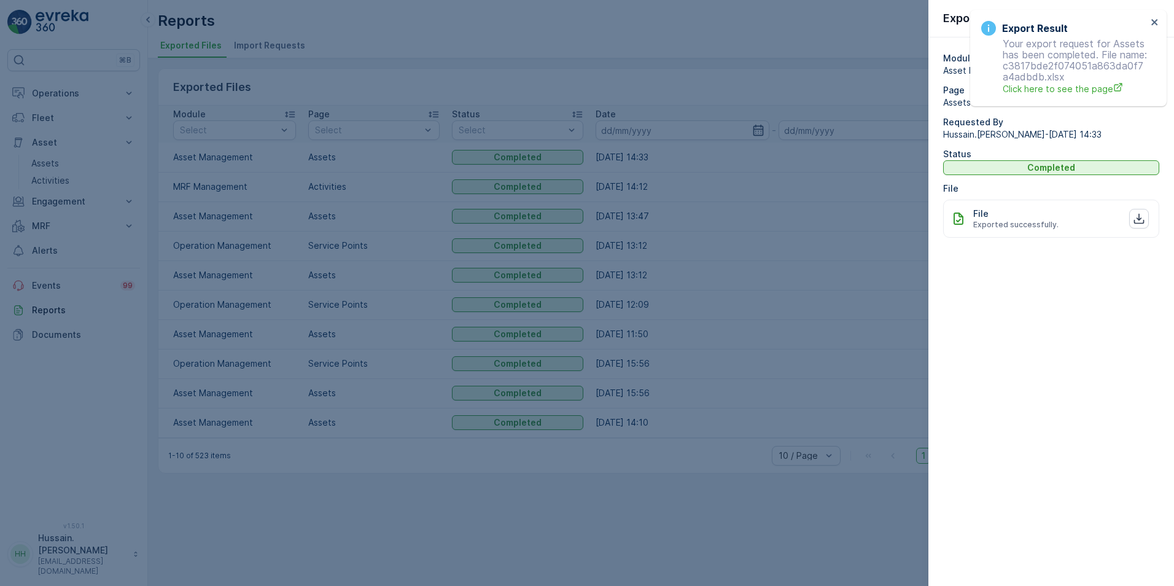
click at [704, 196] on div at bounding box center [587, 293] width 1174 height 586
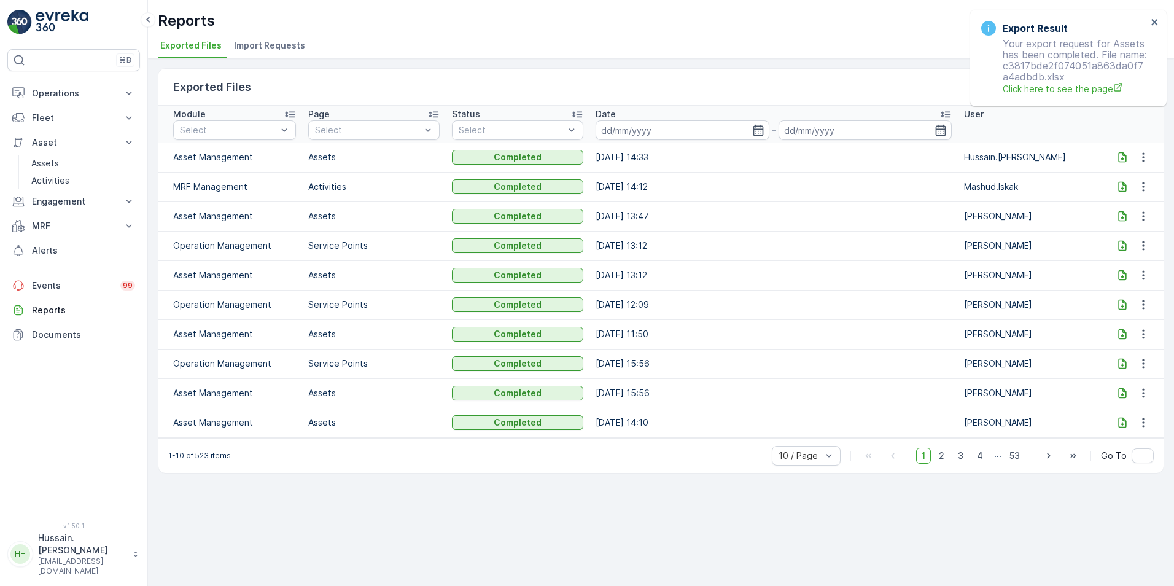
click at [353, 165] on td "Assets" at bounding box center [374, 156] width 144 height 29
click at [1123, 158] on icon at bounding box center [1122, 157] width 12 height 12
